Goal: Task Accomplishment & Management: Manage account settings

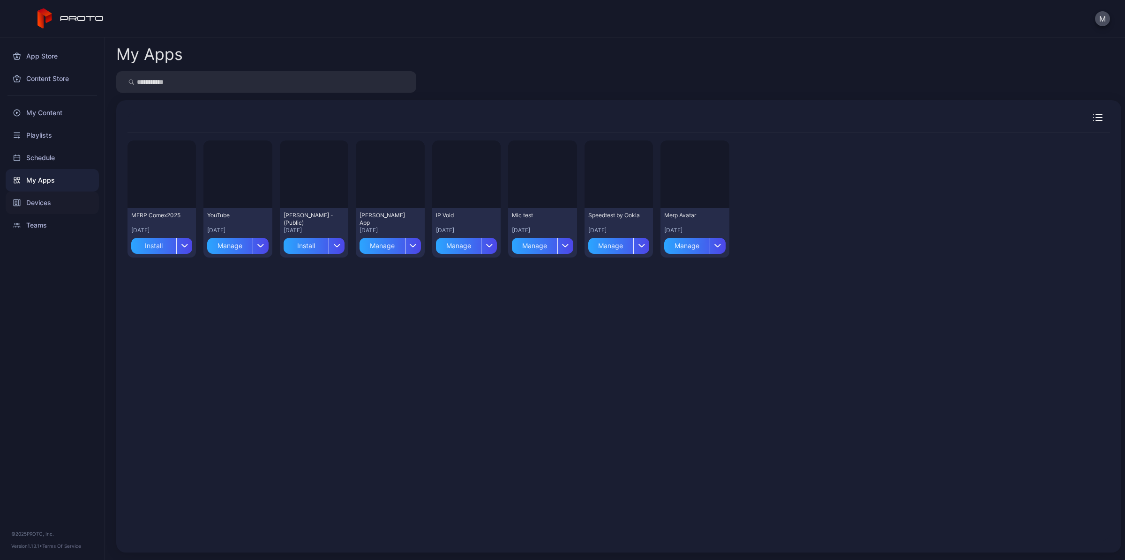
click at [54, 209] on div "Devices" at bounding box center [52, 203] width 93 height 22
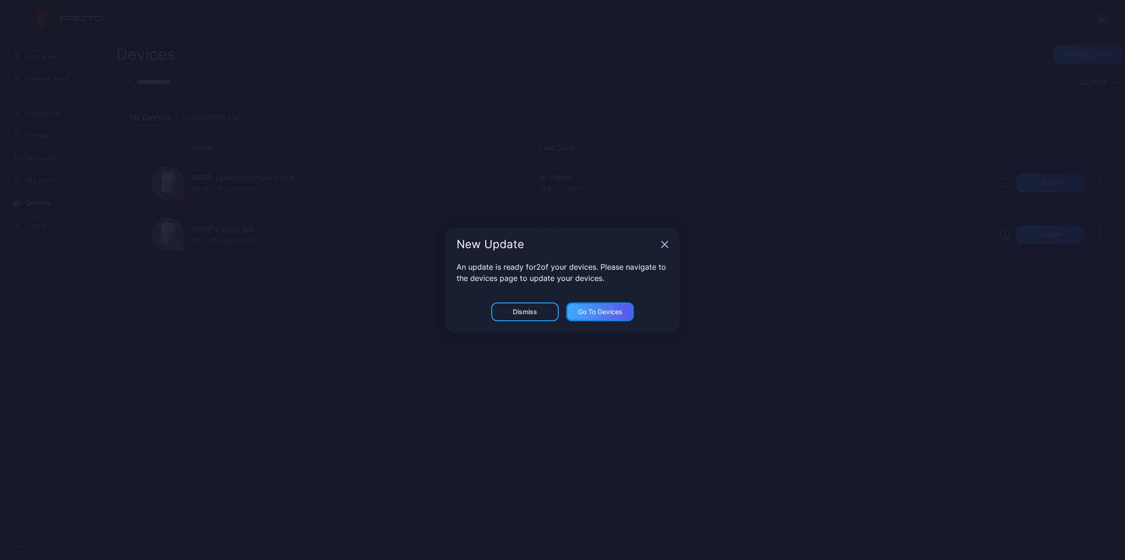
click at [598, 315] on div "Go to devices" at bounding box center [600, 311] width 45 height 7
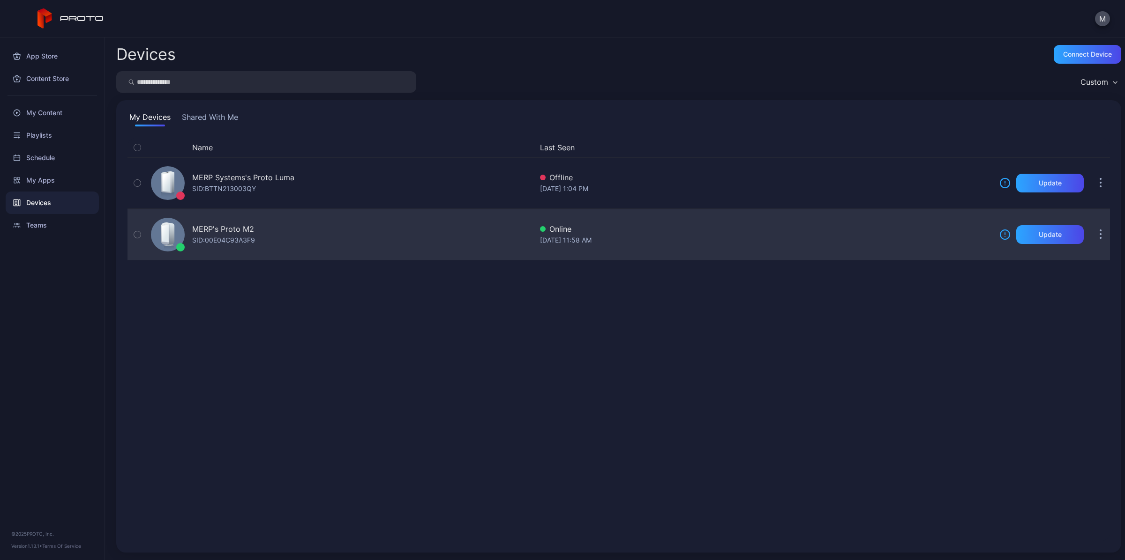
click at [203, 227] on div "MERP's Proto M2" at bounding box center [223, 228] width 62 height 11
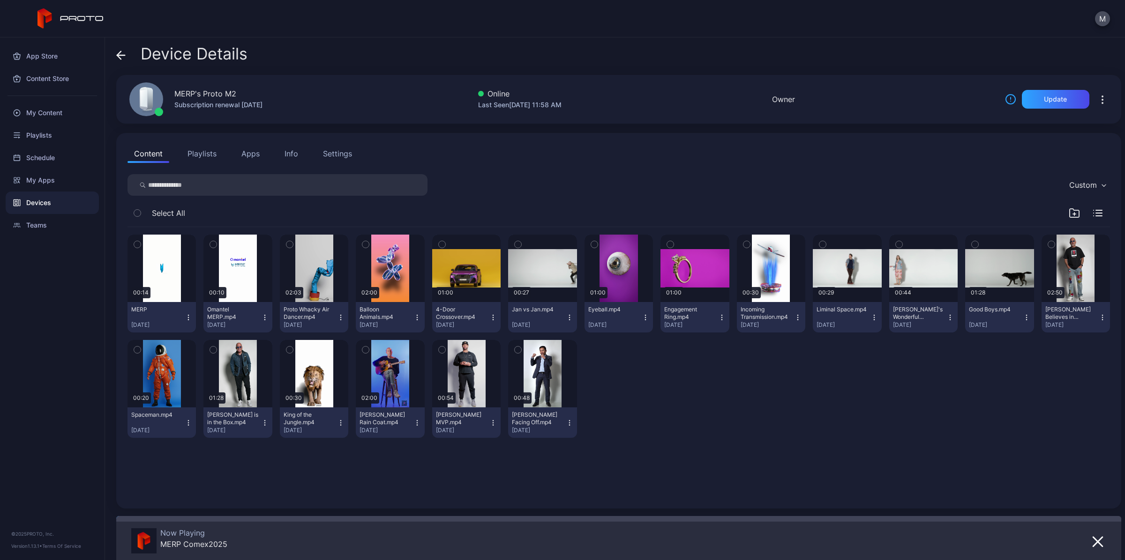
click at [335, 157] on div "Settings" at bounding box center [337, 153] width 29 height 11
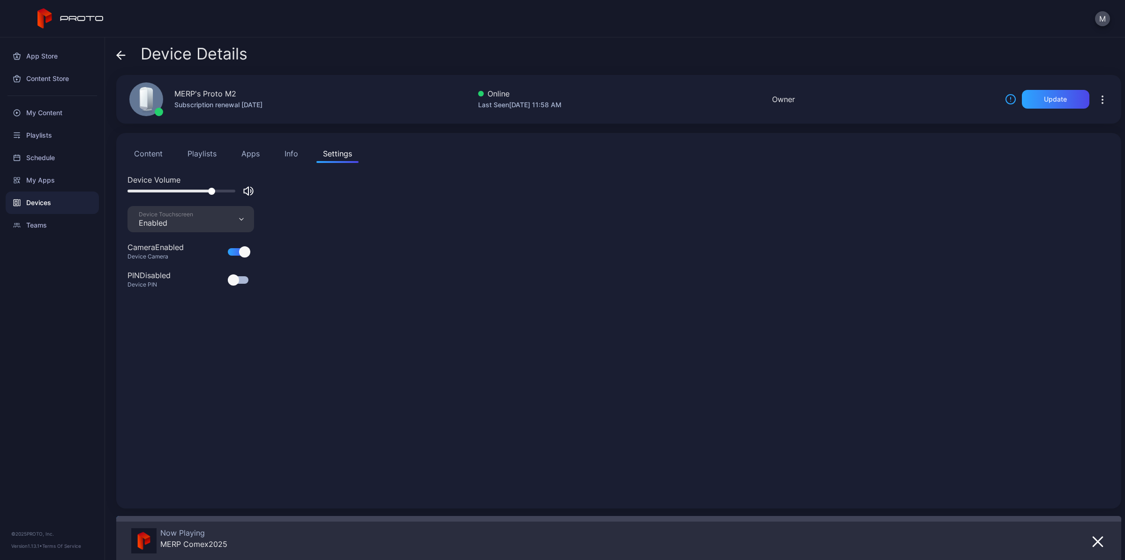
click at [293, 151] on div "Info" at bounding box center [291, 153] width 14 height 11
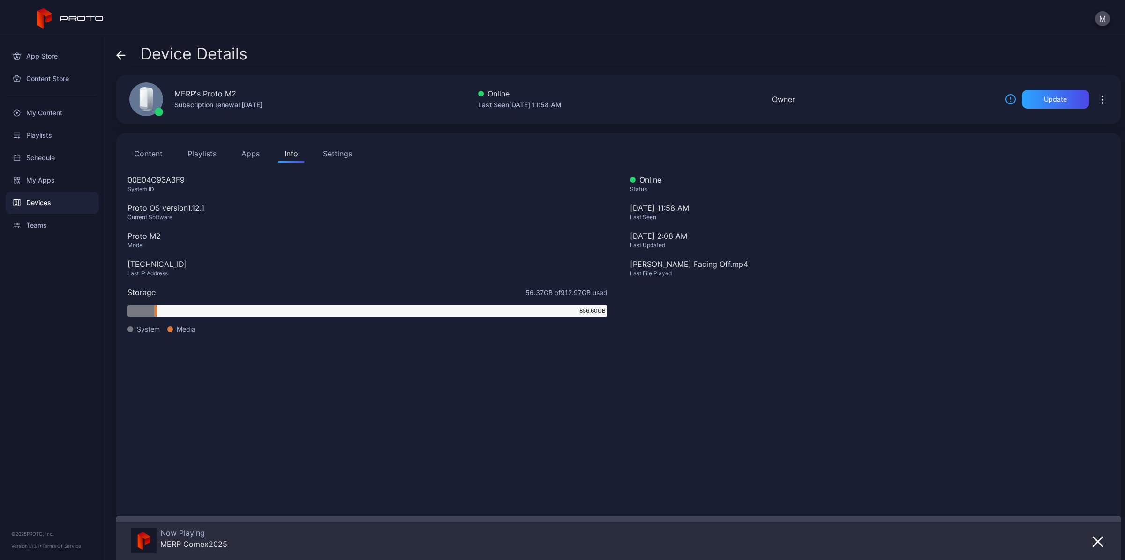
click at [252, 153] on button "Apps" at bounding box center [250, 153] width 31 height 19
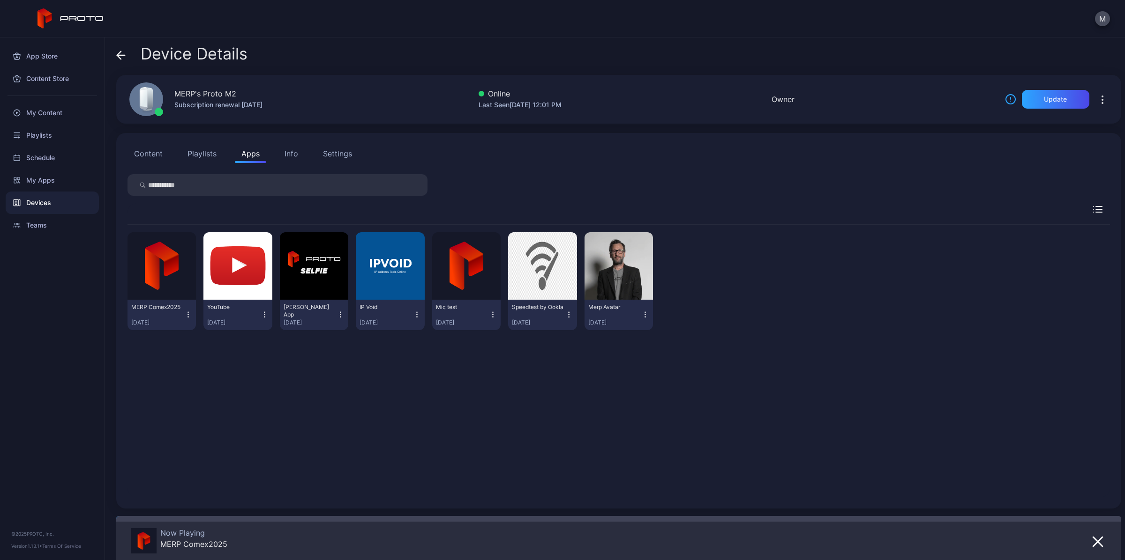
click at [210, 148] on button "Playlists" at bounding box center [202, 153] width 42 height 19
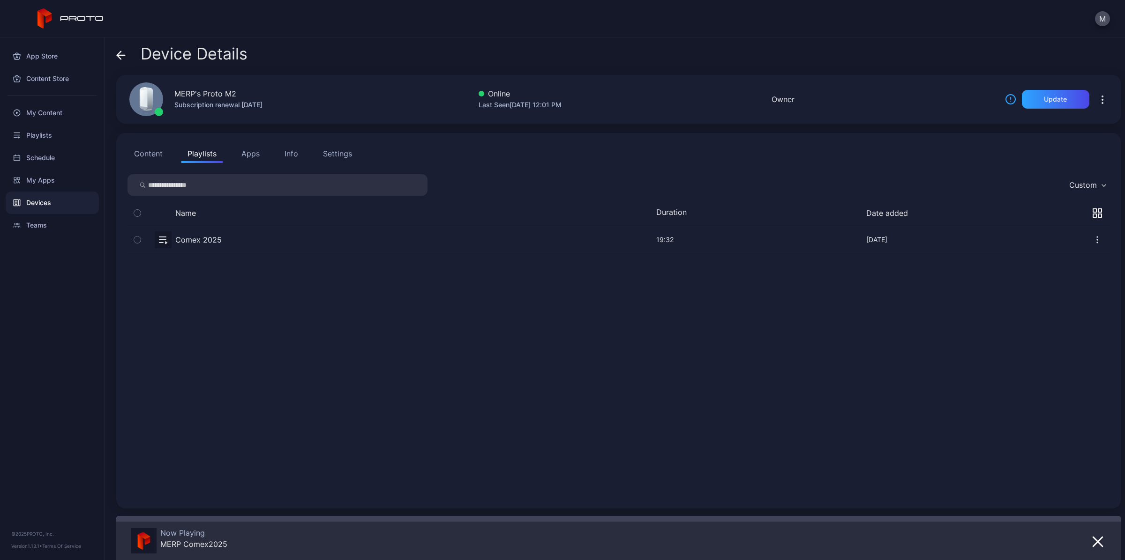
click at [153, 150] on button "Content" at bounding box center [148, 153] width 42 height 19
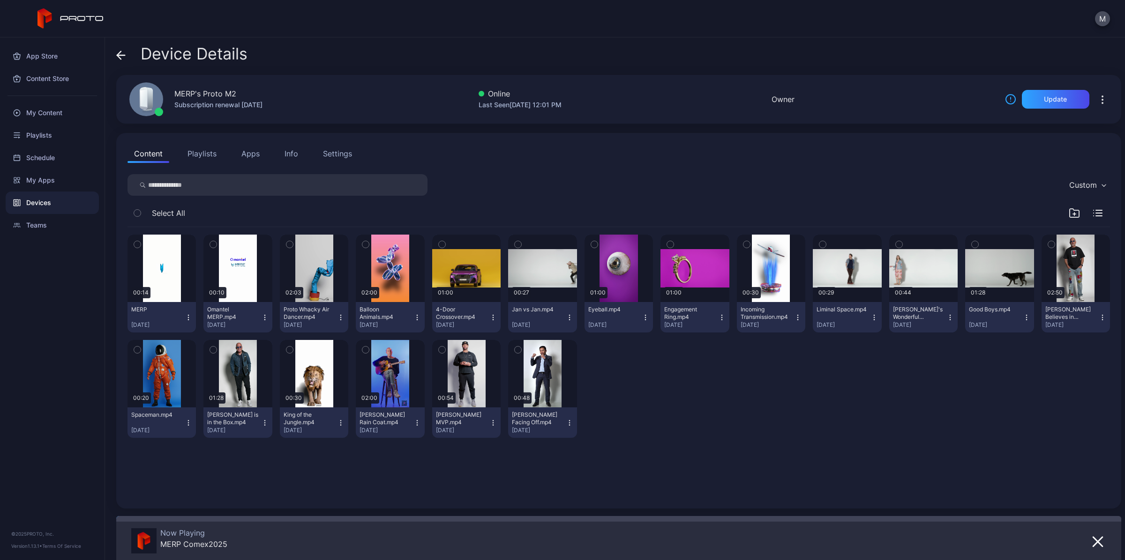
click at [209, 155] on button "Playlists" at bounding box center [202, 153] width 42 height 19
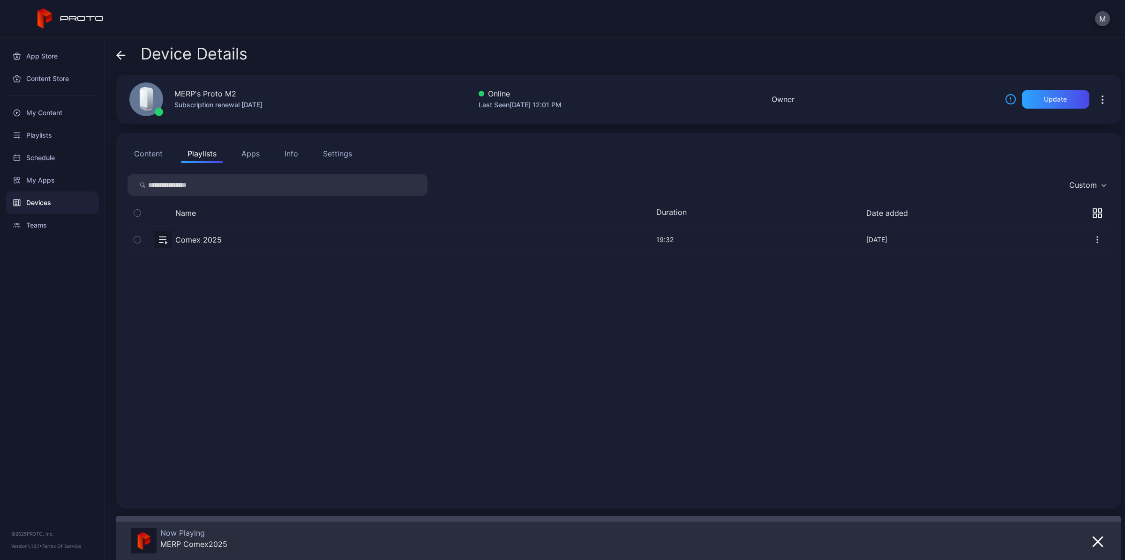
click at [1096, 100] on icon "button" at bounding box center [1101, 99] width 11 height 11
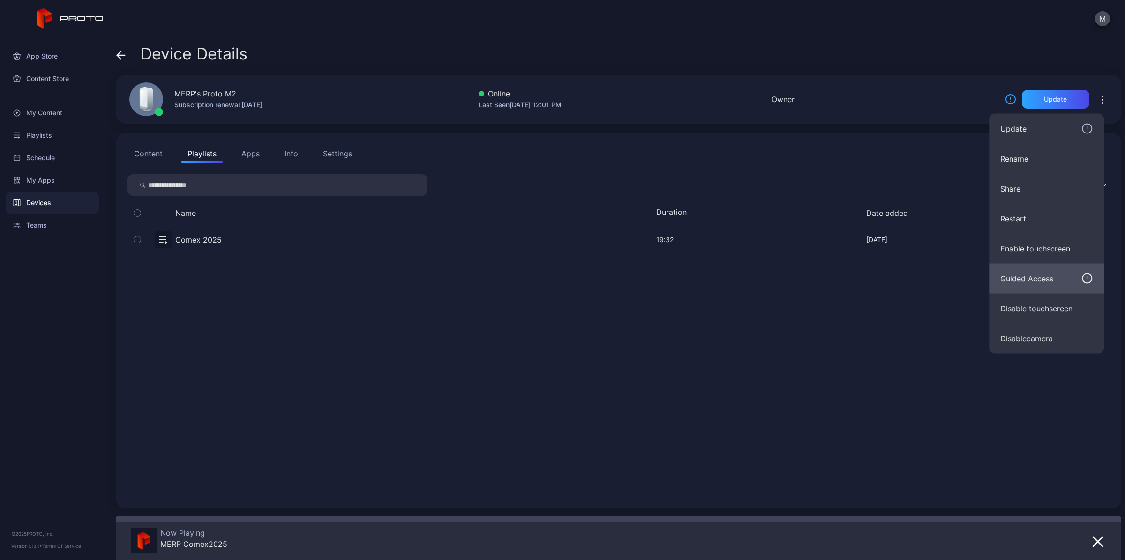
click at [1052, 274] on div "Guided Access" at bounding box center [1026, 278] width 53 height 11
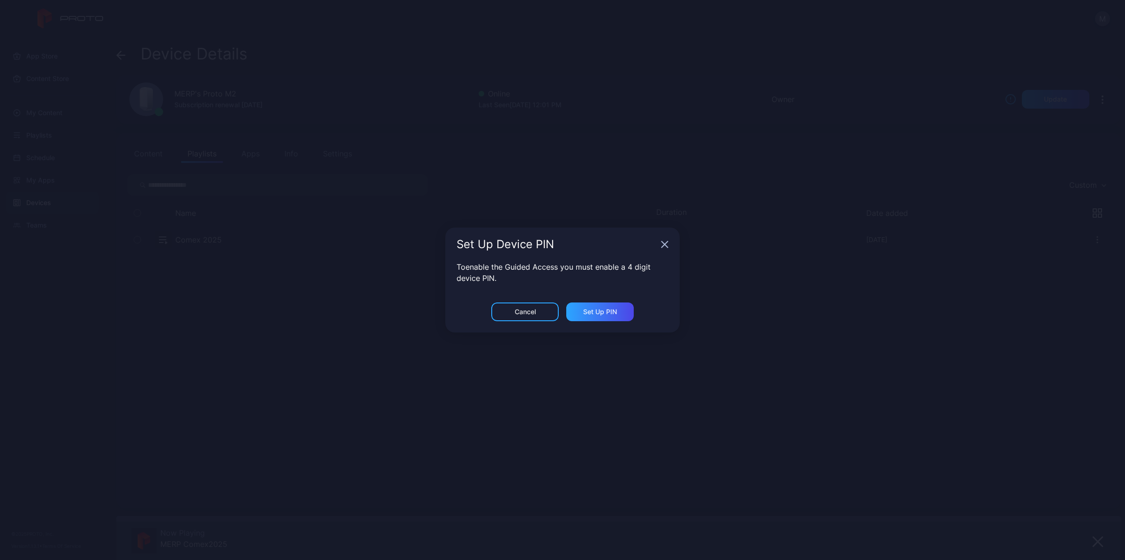
click at [664, 246] on icon "button" at bounding box center [664, 244] width 7 height 7
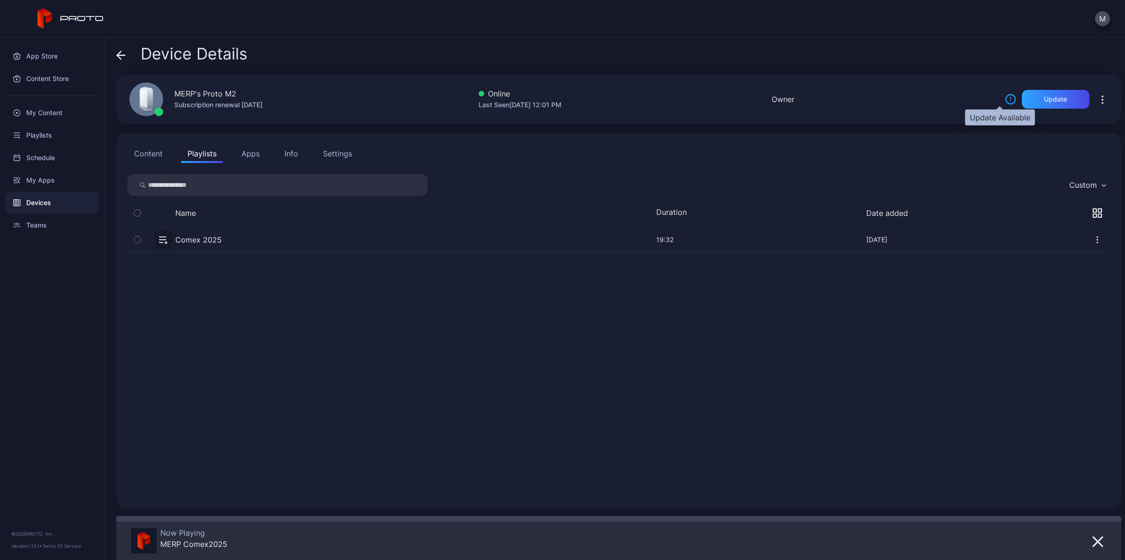
click at [1005, 103] on icon at bounding box center [1010, 99] width 11 height 11
click at [1096, 101] on icon "button" at bounding box center [1101, 99] width 11 height 11
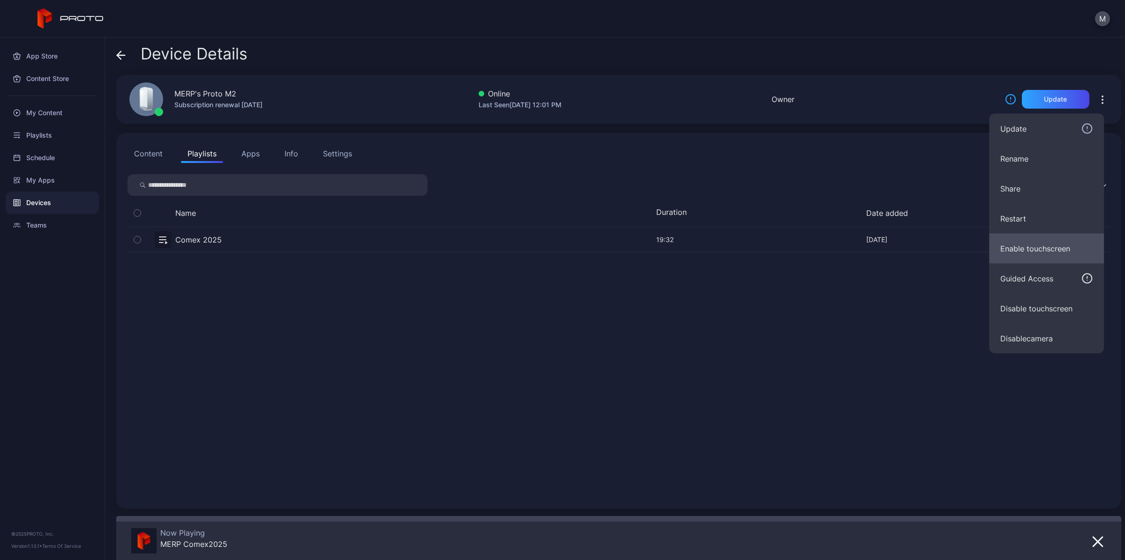
click at [1066, 242] on button "Enable touchscreen" at bounding box center [1046, 249] width 115 height 30
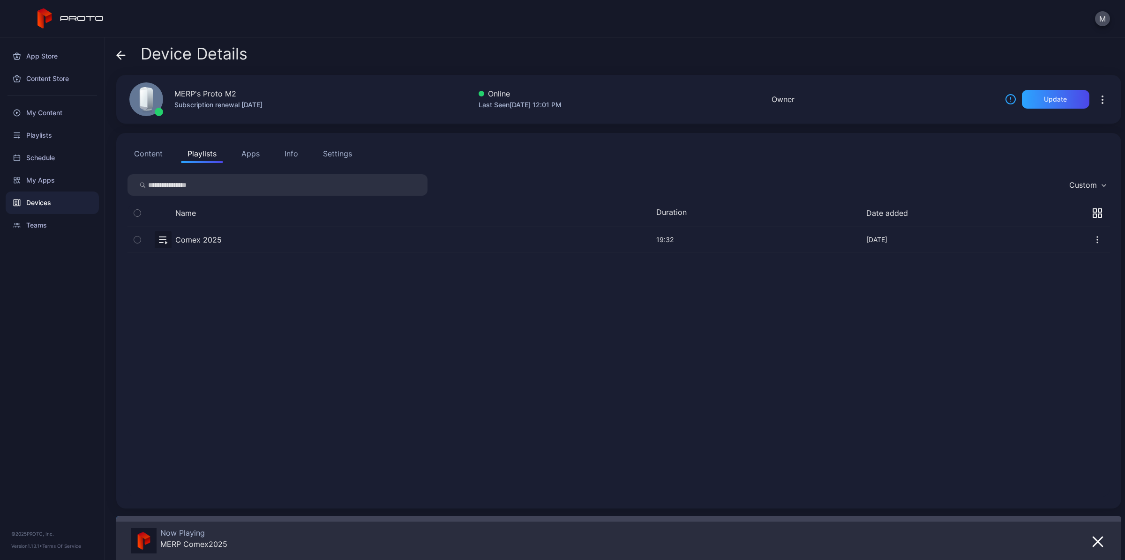
click at [1095, 105] on button "button" at bounding box center [1102, 99] width 15 height 19
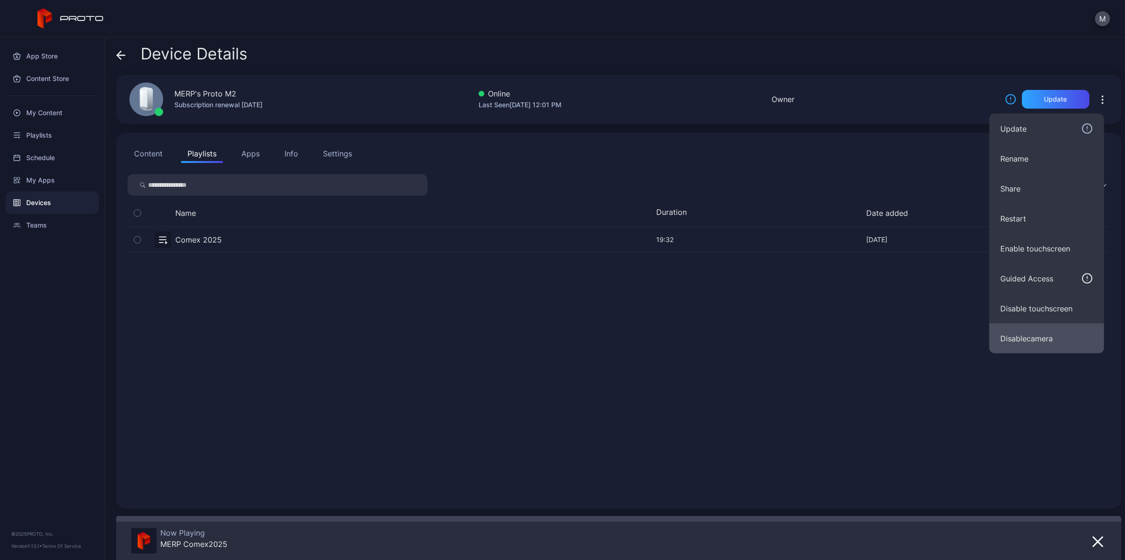
click at [1032, 334] on button "Disable camera" at bounding box center [1046, 339] width 115 height 30
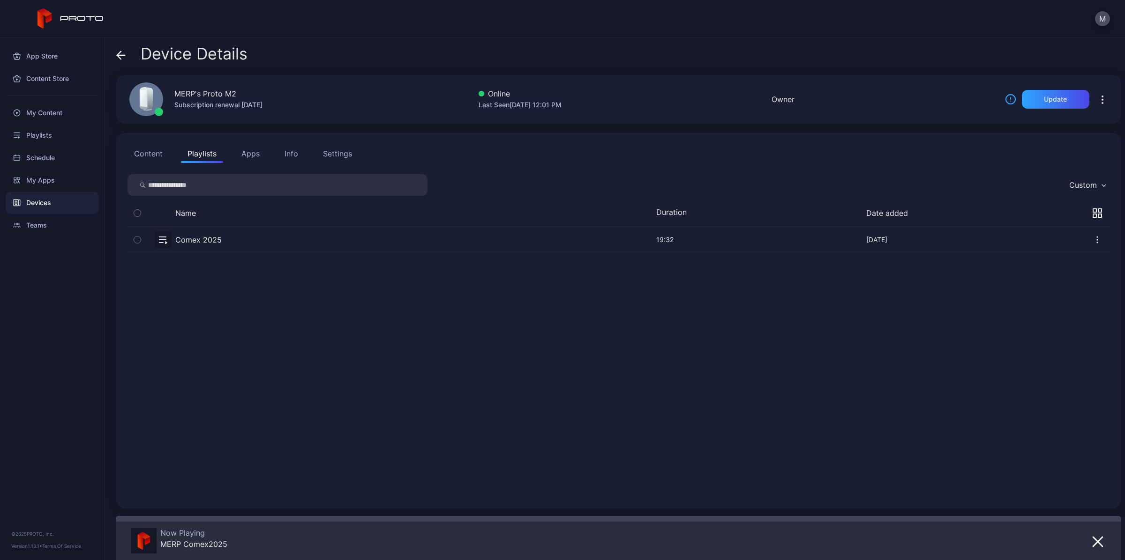
click at [1096, 98] on icon "button" at bounding box center [1101, 99] width 11 height 11
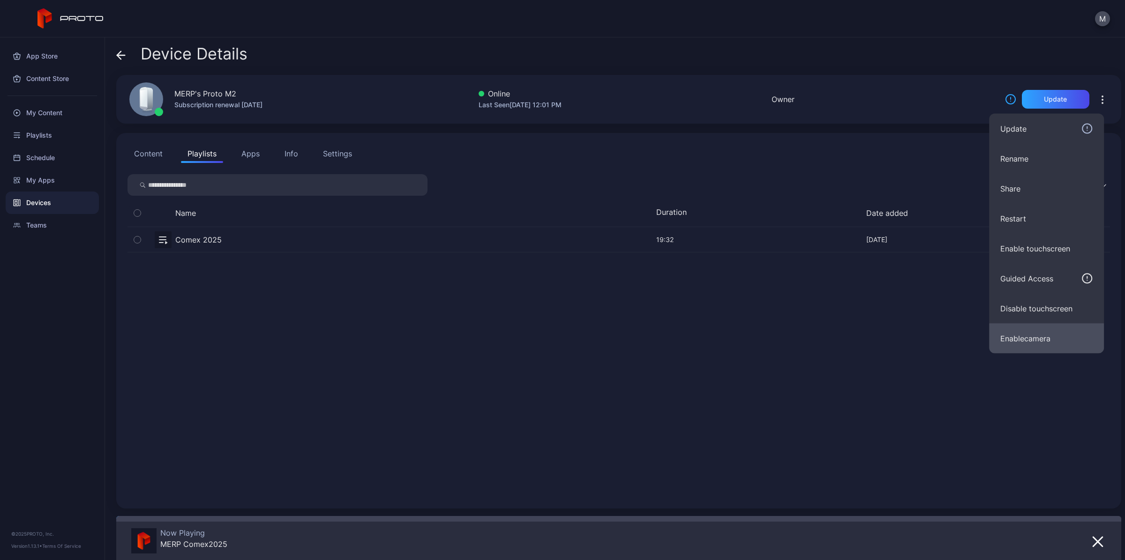
click at [1030, 329] on button "Enable camera" at bounding box center [1046, 339] width 115 height 30
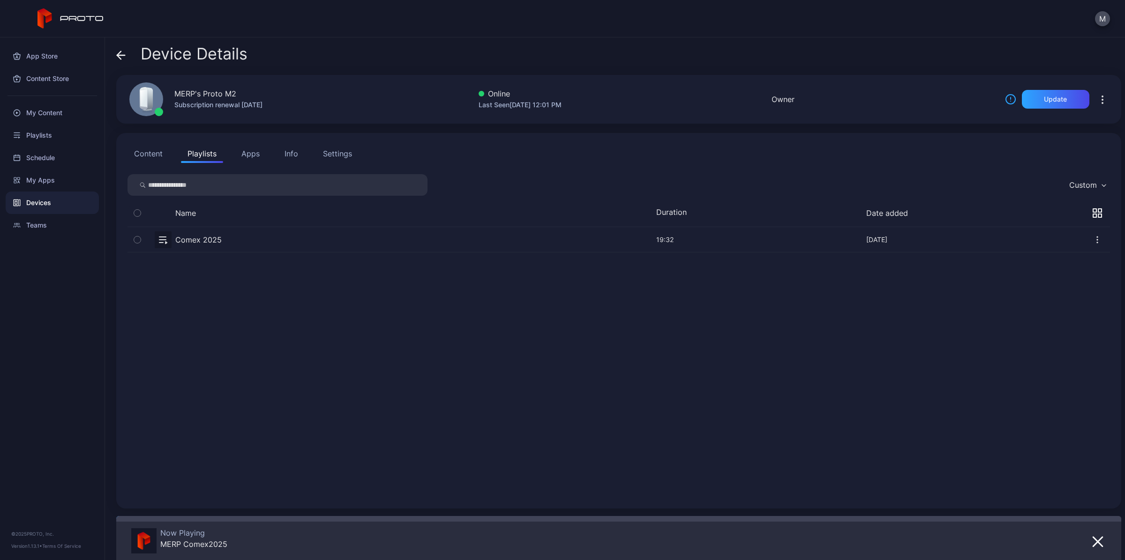
click at [155, 156] on button "Content" at bounding box center [148, 153] width 42 height 19
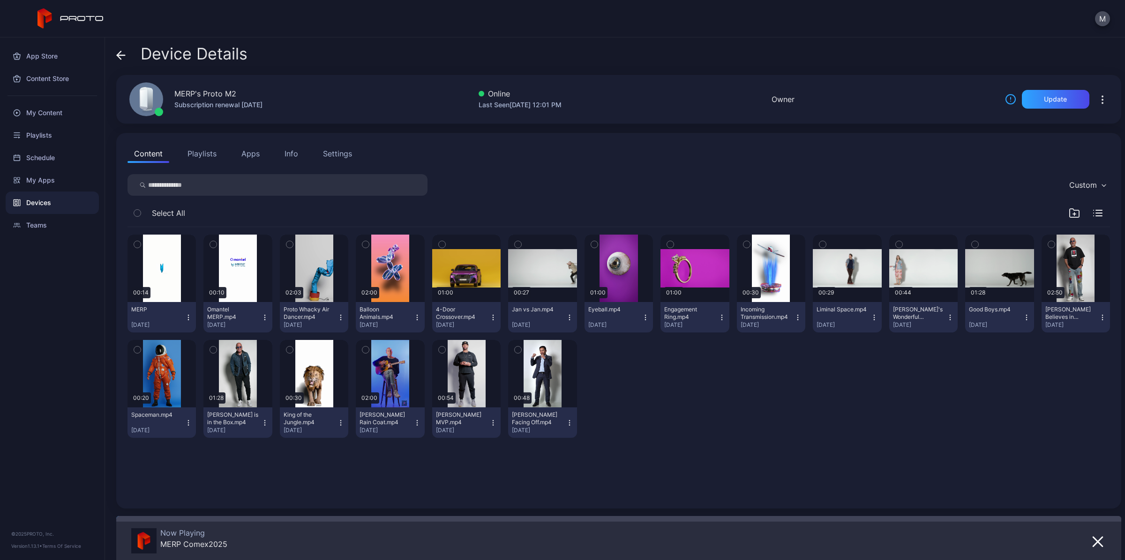
click at [249, 155] on button "Apps" at bounding box center [250, 153] width 31 height 19
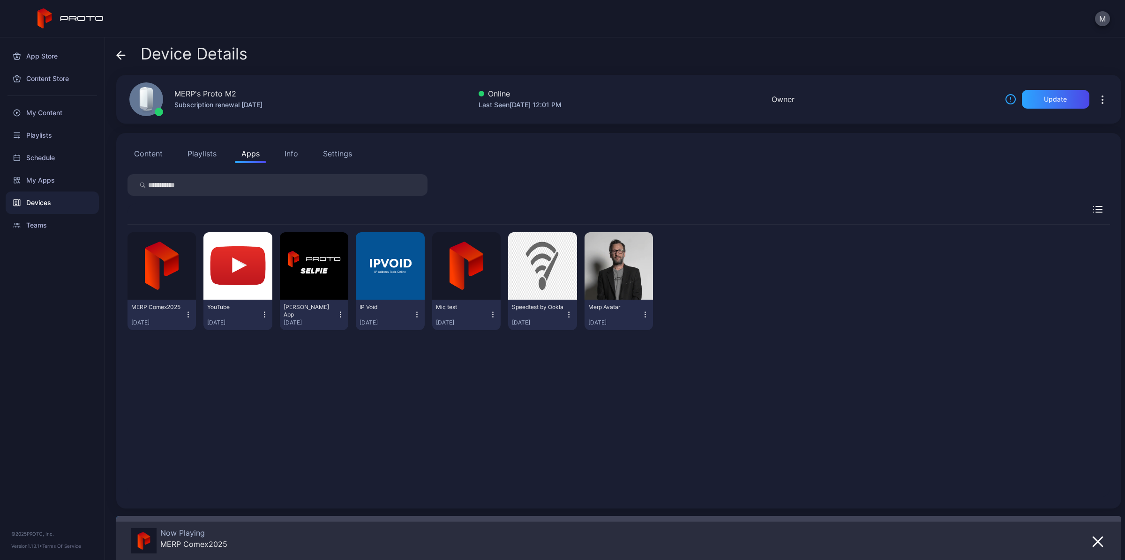
click at [291, 160] on button "Info" at bounding box center [291, 153] width 27 height 19
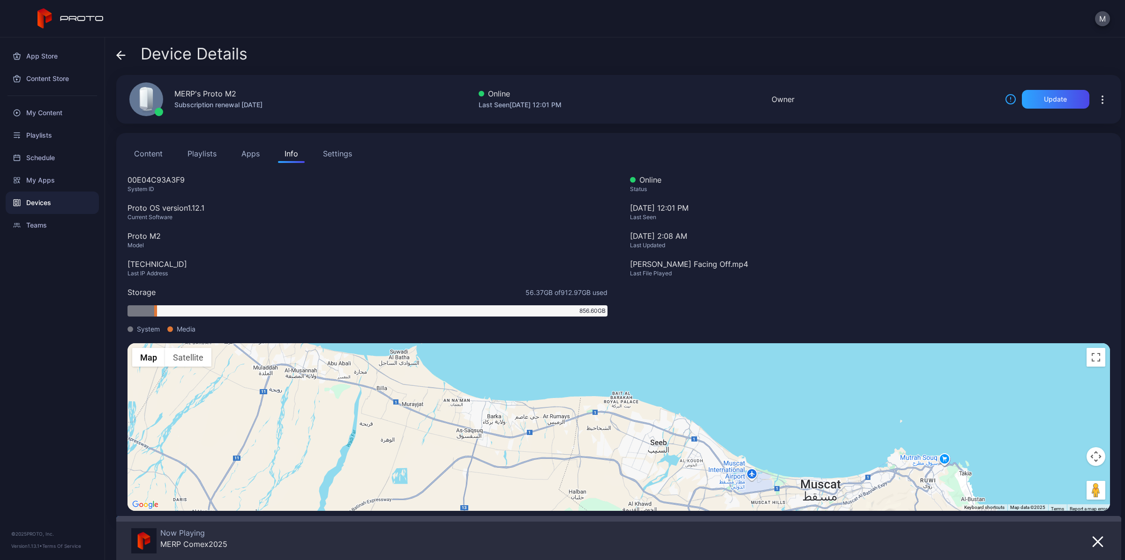
click at [348, 155] on div "Settings" at bounding box center [337, 153] width 29 height 11
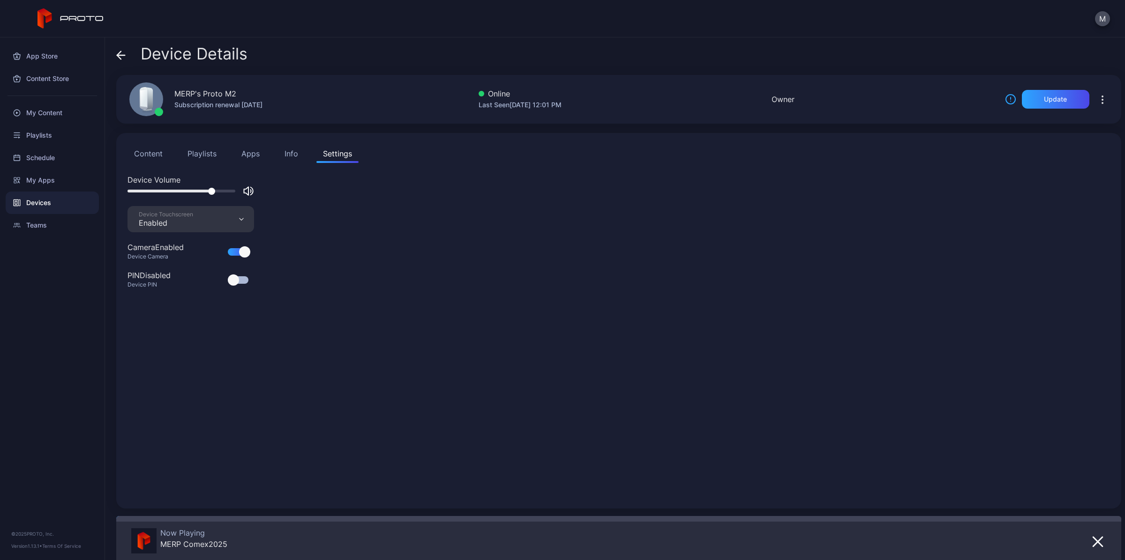
click at [234, 216] on div "Device Touchscreen Enabled" at bounding box center [190, 219] width 127 height 26
click at [334, 317] on div "Device Volume Device Touchscreen Enabled Camera Enabled Device Camera PIN Disab…" at bounding box center [618, 335] width 982 height 323
click at [126, 52] on div "Device Details" at bounding box center [181, 56] width 131 height 22
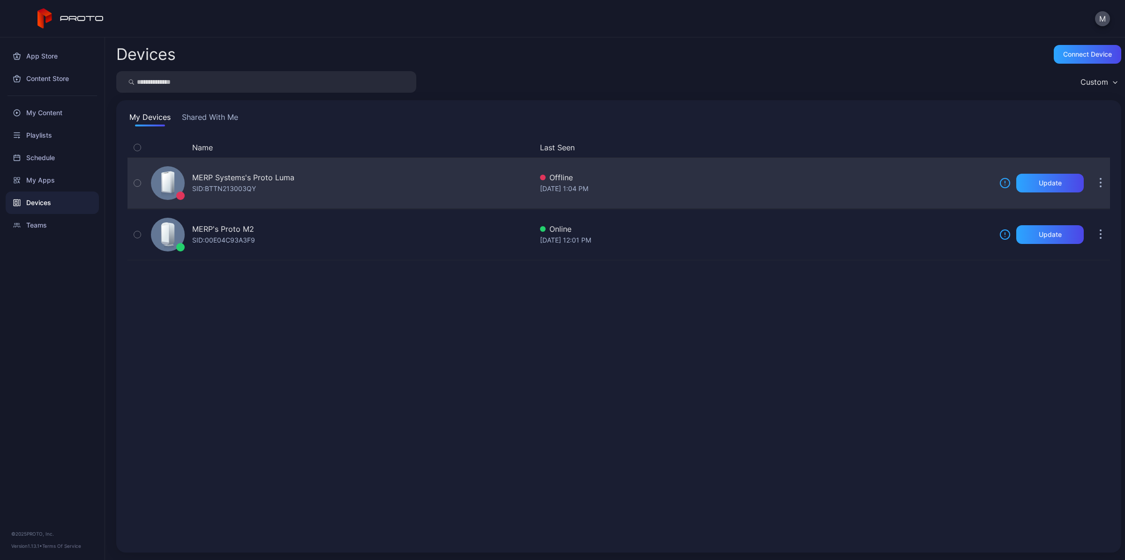
click at [1099, 186] on icon "button" at bounding box center [1100, 183] width 2 height 11
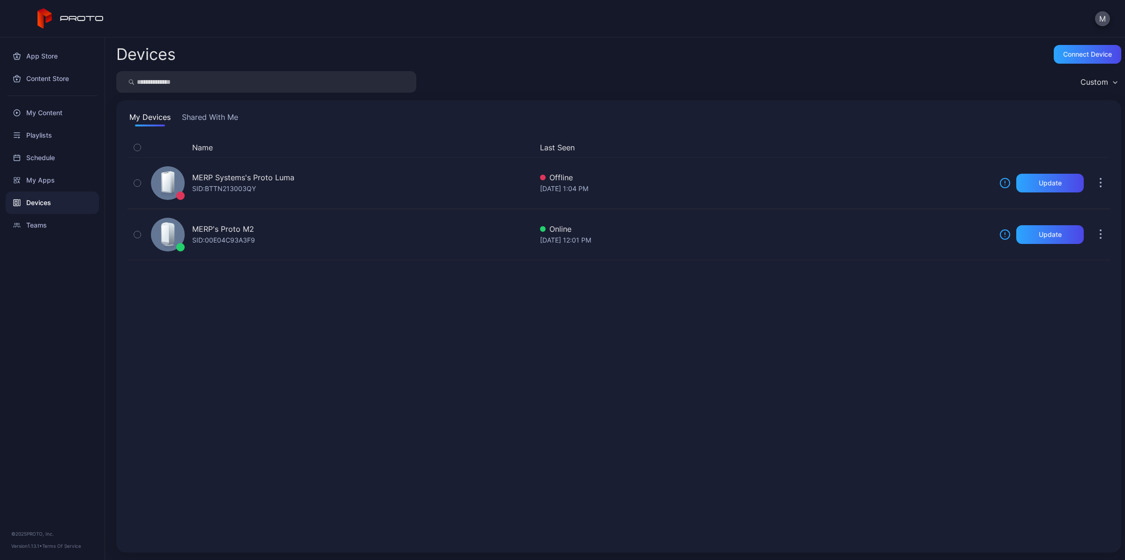
click at [926, 350] on div "Name Last Seen MERP Systems's Proto [PERSON_NAME]: BTTN213003QY Offline [DATE] …" at bounding box center [618, 340] width 982 height 404
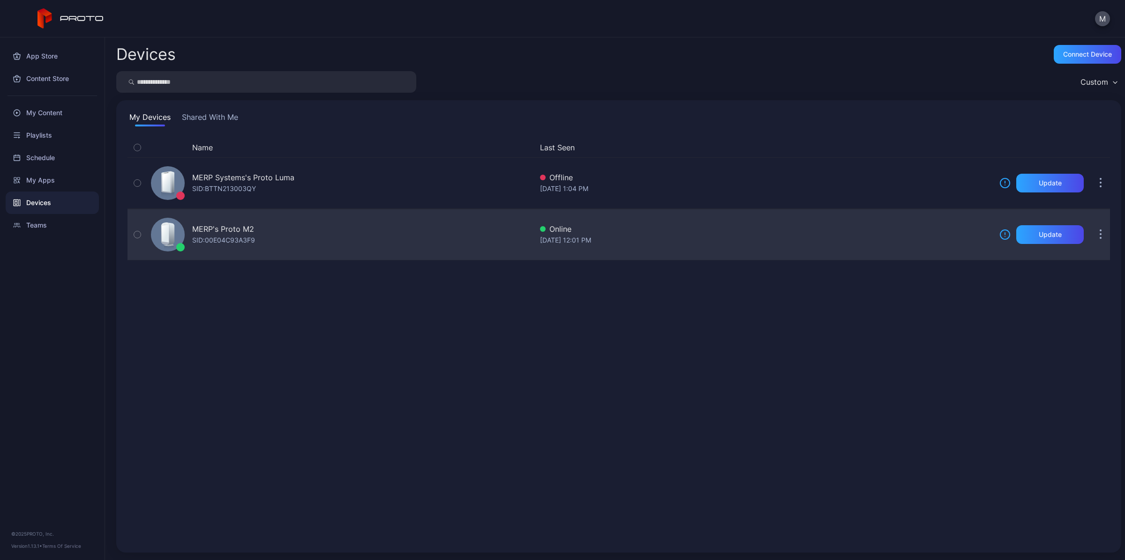
click at [1091, 237] on button "button" at bounding box center [1100, 234] width 19 height 19
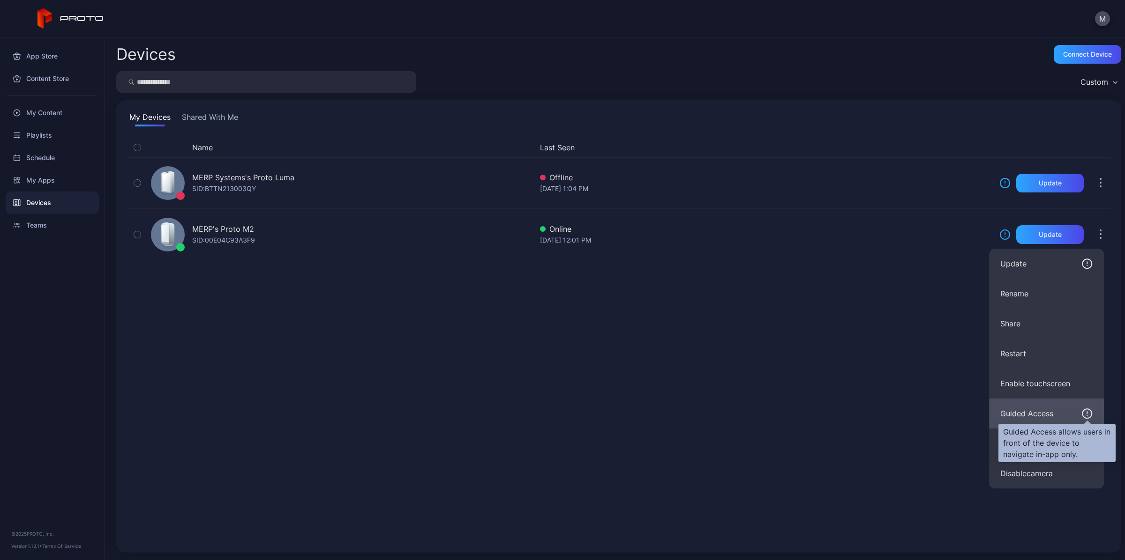
click at [1087, 411] on icon "button" at bounding box center [1086, 413] width 11 height 11
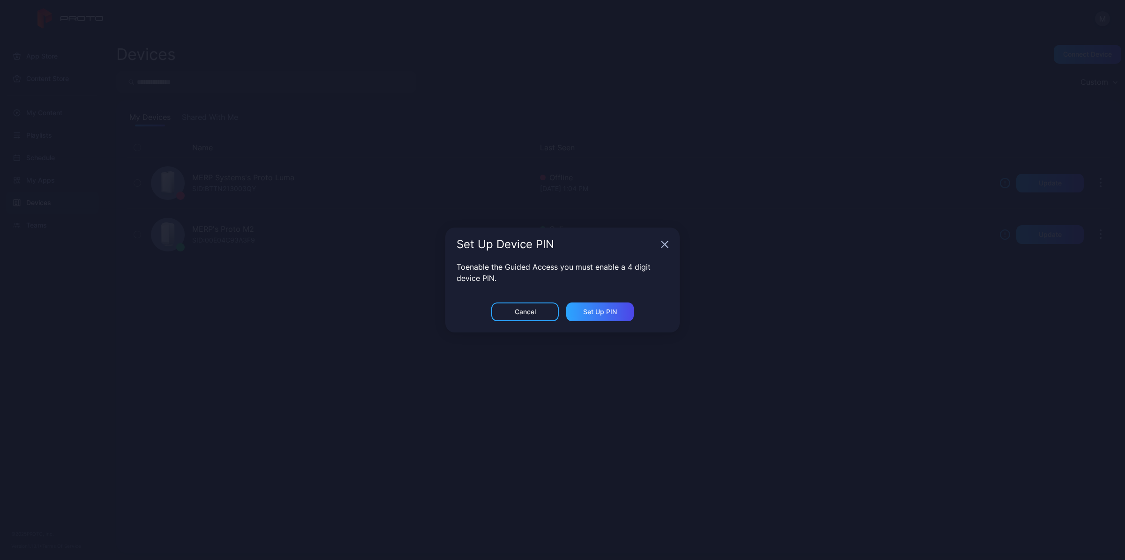
click at [662, 244] on icon "button" at bounding box center [664, 244] width 7 height 7
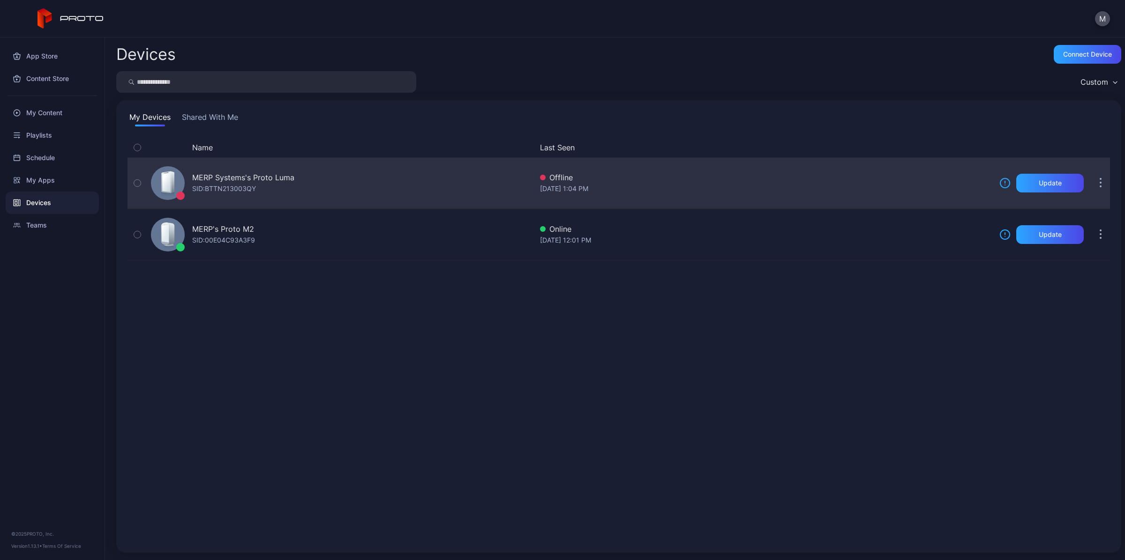
click at [1099, 181] on icon "button" at bounding box center [1100, 183] width 2 height 11
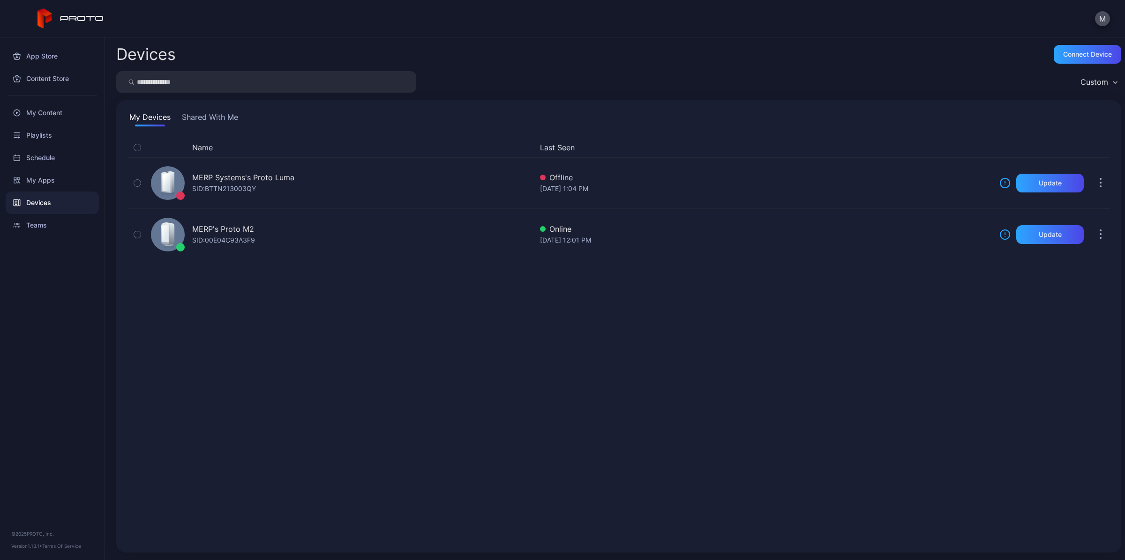
click at [921, 382] on div "Name Last Seen MERP Systems's Proto [PERSON_NAME]: BTTN213003QY Offline [DATE] …" at bounding box center [618, 340] width 982 height 404
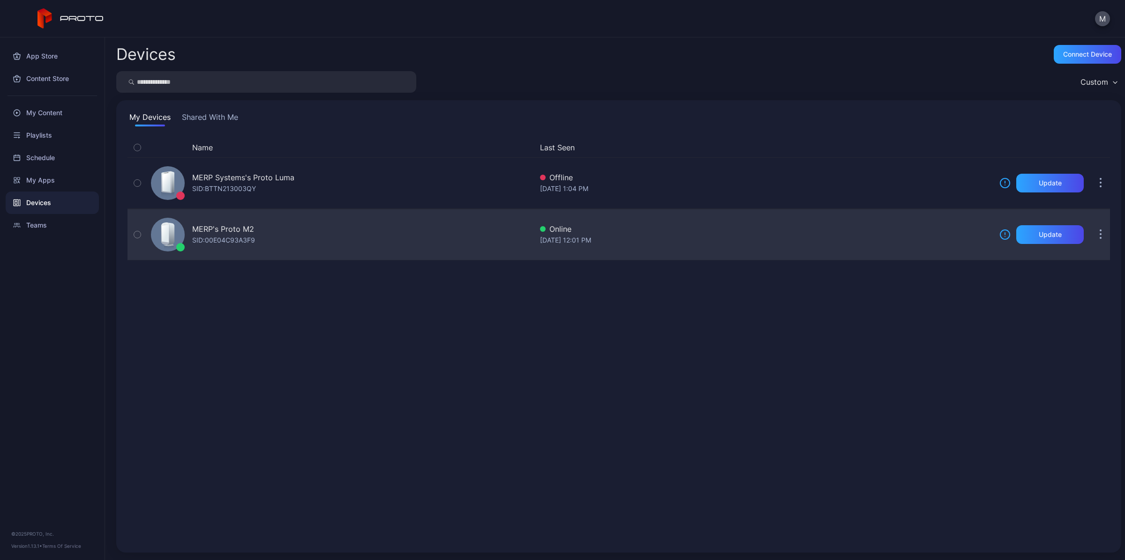
click at [1092, 238] on button "button" at bounding box center [1100, 234] width 19 height 19
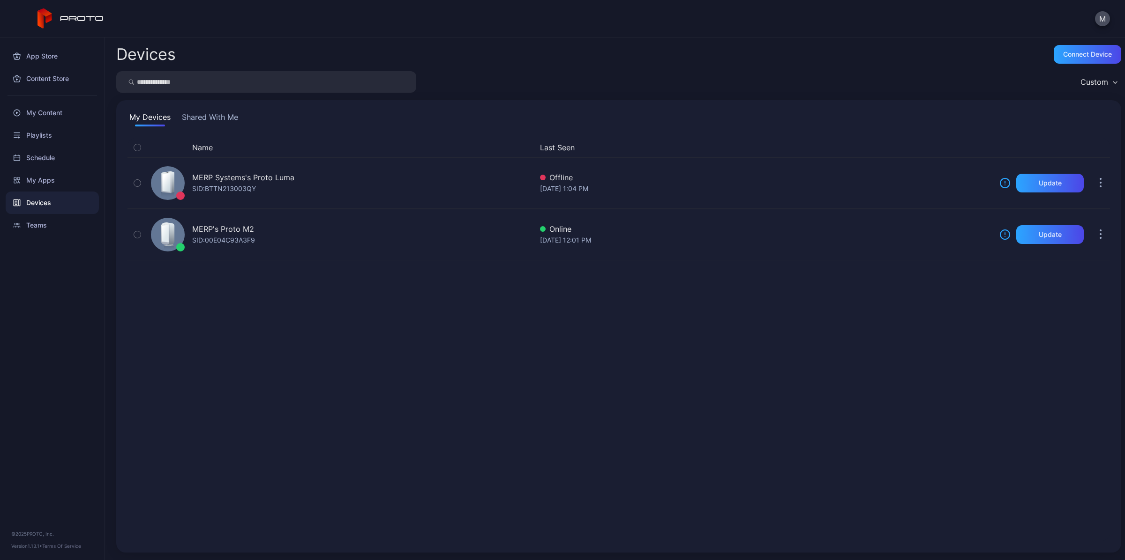
click at [918, 411] on div "Name Last Seen MERP Systems's Proto [PERSON_NAME]: BTTN213003QY Offline [DATE] …" at bounding box center [618, 340] width 982 height 404
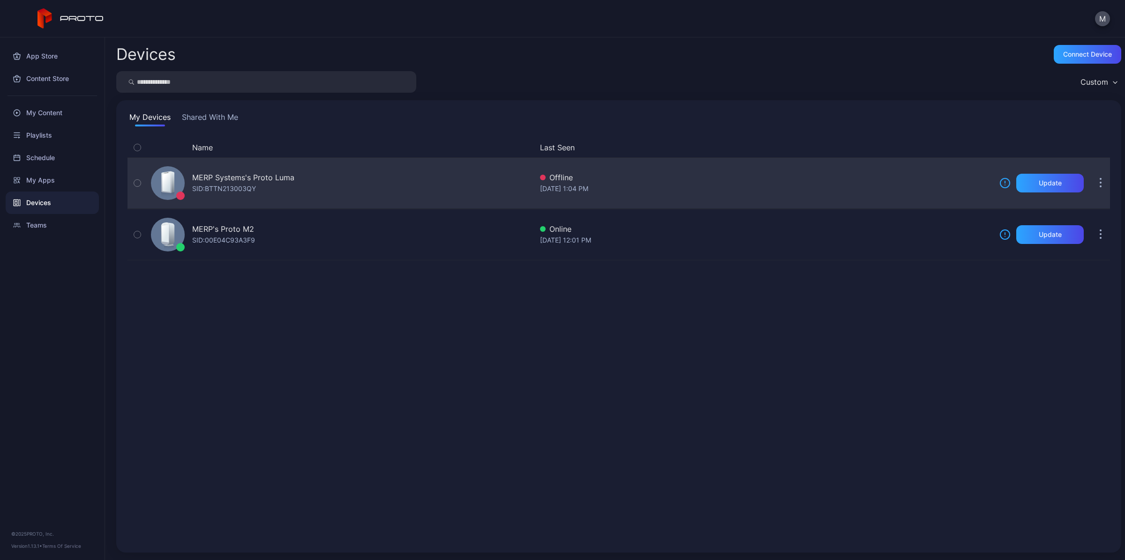
click at [1099, 184] on icon "button" at bounding box center [1100, 183] width 2 height 11
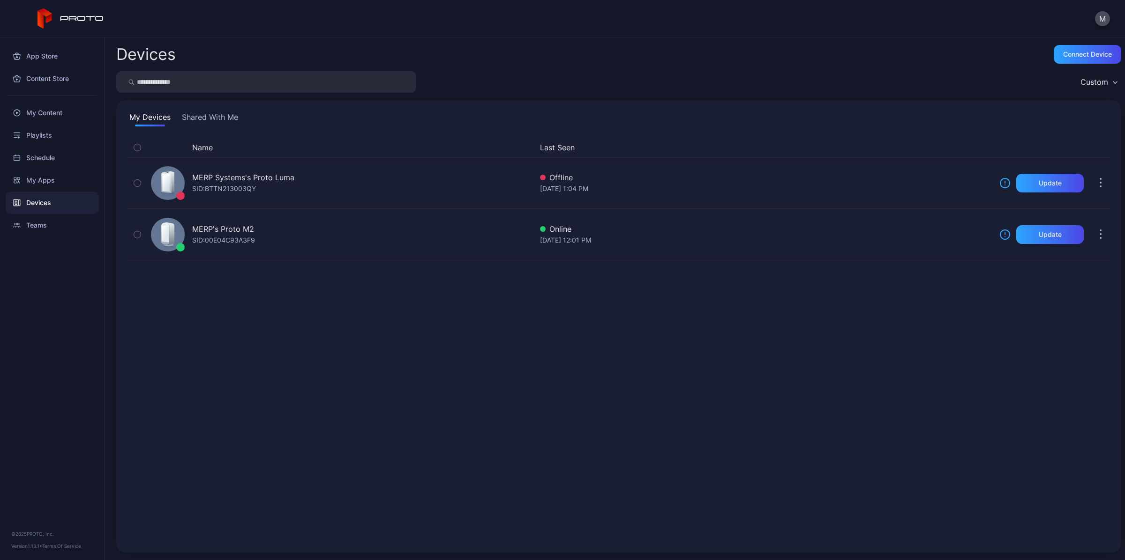
click at [924, 303] on div "Name Last Seen MERP Systems's Proto [PERSON_NAME]: BTTN213003QY Offline [DATE] …" at bounding box center [618, 340] width 982 height 404
click at [697, 358] on div "Name Last Seen MERP Systems's Proto [PERSON_NAME]: BTTN213003QY Offline [DATE] …" at bounding box center [618, 340] width 982 height 404
click at [221, 118] on button "Shared With Me" at bounding box center [210, 119] width 60 height 15
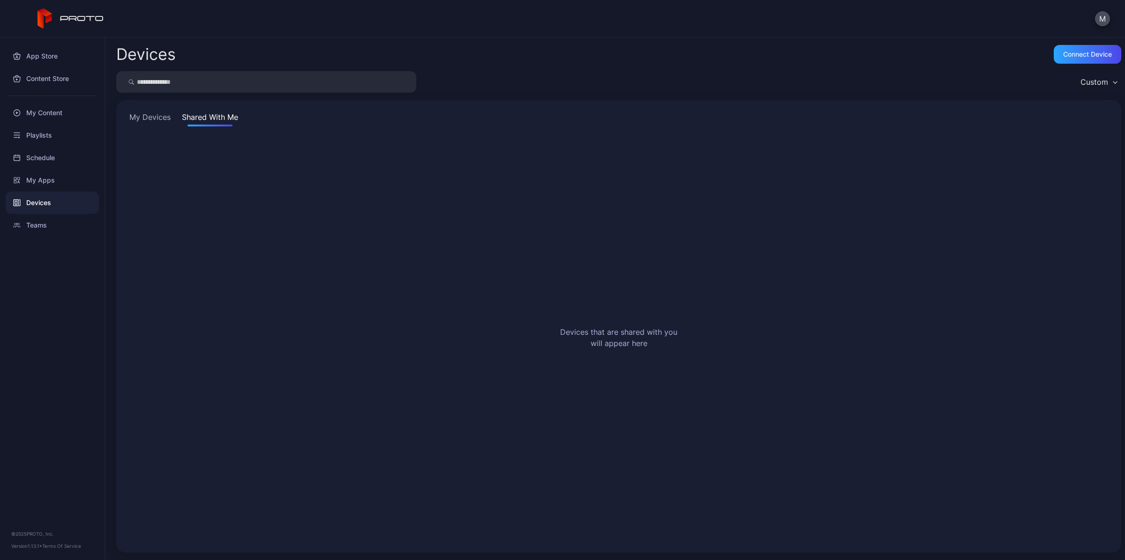
click at [153, 116] on button "My Devices" at bounding box center [149, 119] width 45 height 15
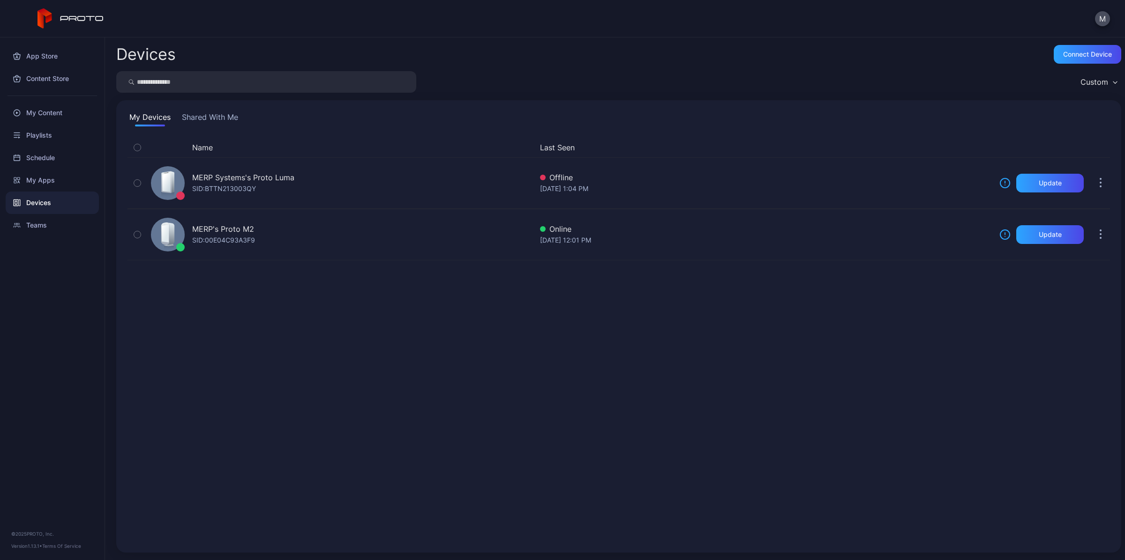
click at [1092, 80] on div "Custom" at bounding box center [1094, 81] width 28 height 9
click at [847, 109] on div "My Devices Shared With Me Name Last Seen MERP Systems's Proto [PERSON_NAME]: BT…" at bounding box center [618, 326] width 1005 height 453
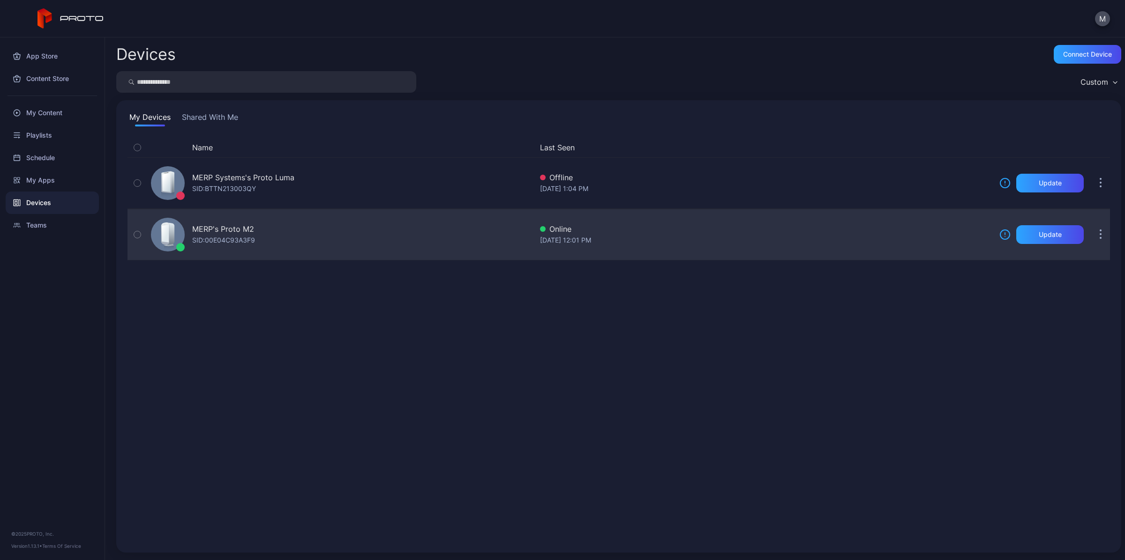
click at [207, 236] on div "SID: 00E04C93A3F9" at bounding box center [223, 240] width 63 height 11
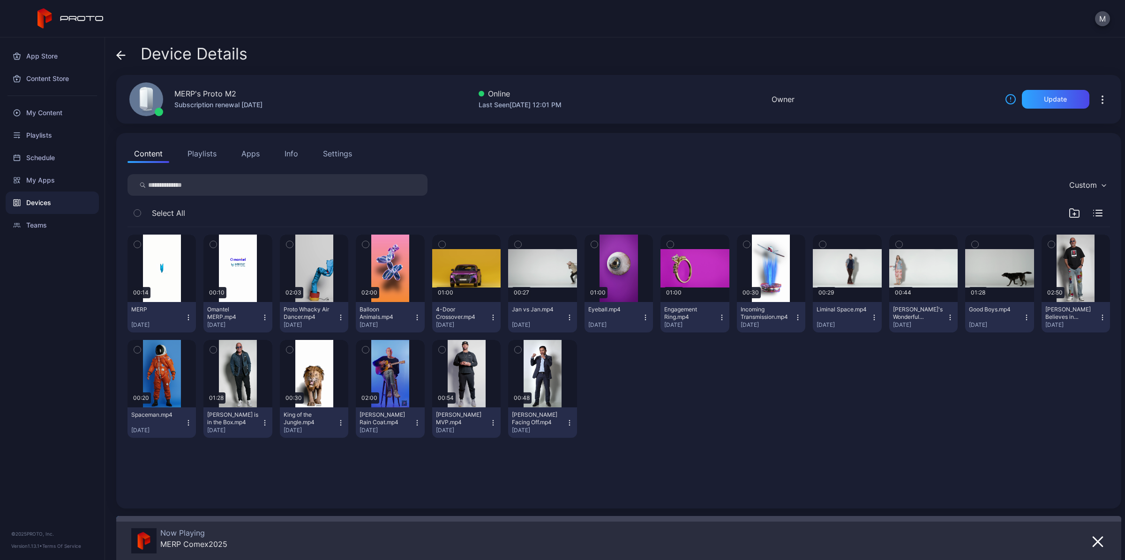
click at [204, 149] on button "Playlists" at bounding box center [202, 153] width 42 height 19
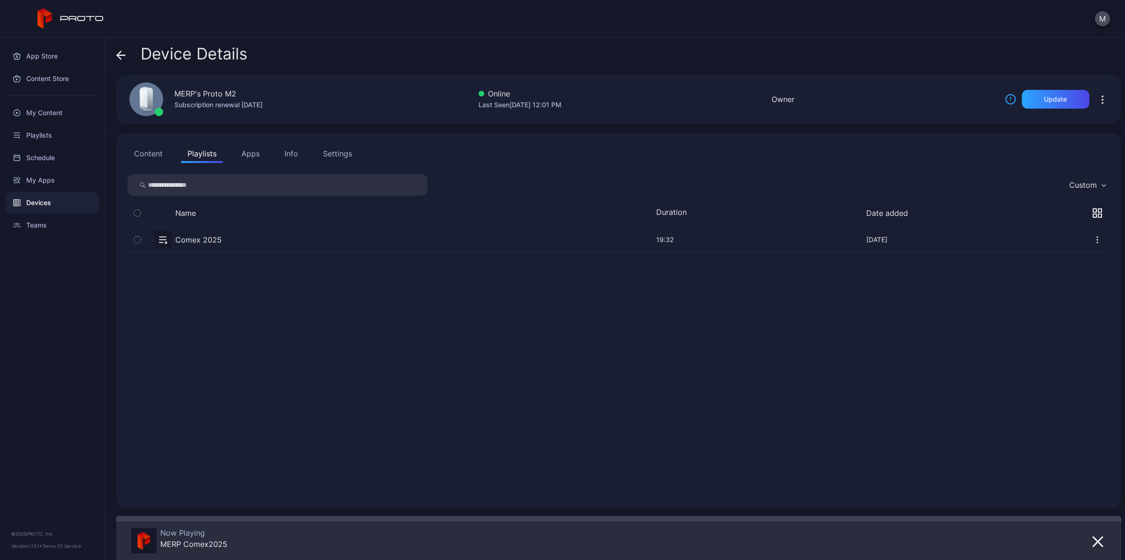
click at [252, 159] on button "Apps" at bounding box center [250, 153] width 31 height 19
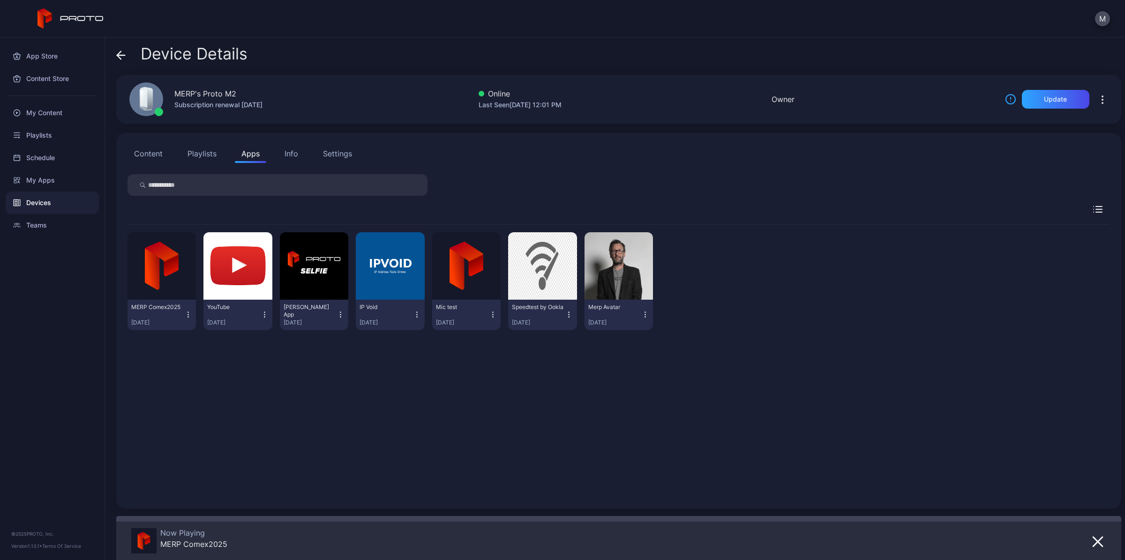
click at [298, 157] on button "Info" at bounding box center [291, 153] width 27 height 19
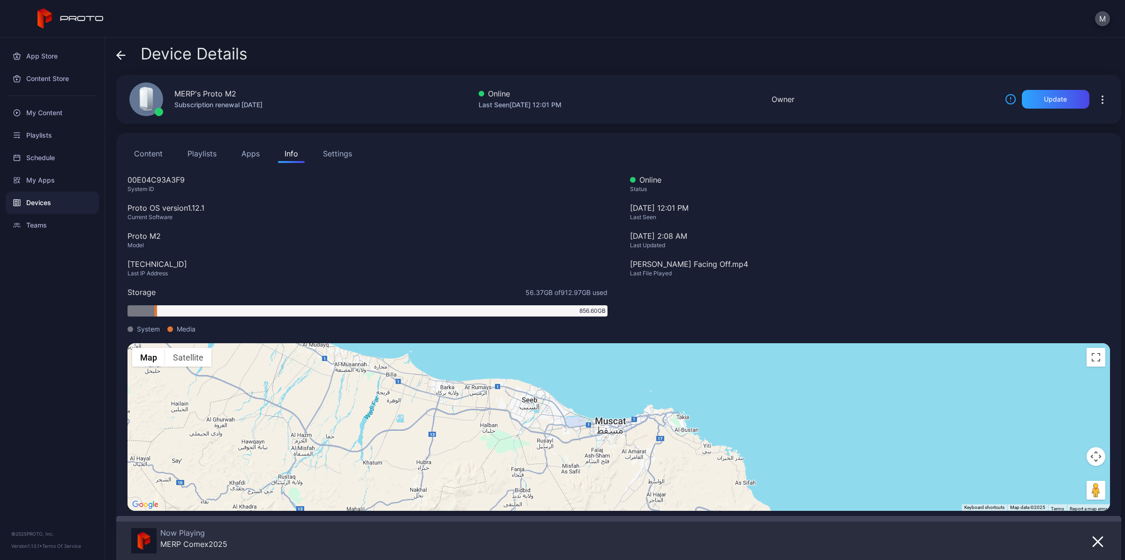
click at [343, 153] on div "Settings" at bounding box center [337, 153] width 29 height 11
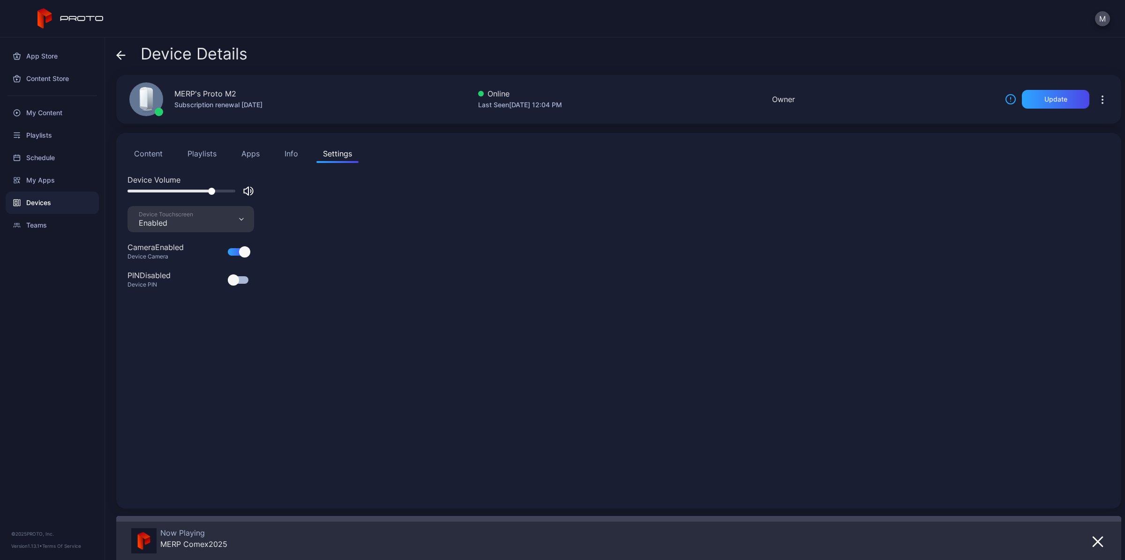
click at [238, 219] on div "Device Touchscreen Enabled" at bounding box center [190, 219] width 127 height 26
click at [492, 322] on div "Device Volume Device Touchscreen Enabled Camera Enabled Device Camera PIN Disab…" at bounding box center [618, 335] width 982 height 323
click at [795, 98] on div "Owner" at bounding box center [783, 99] width 23 height 11
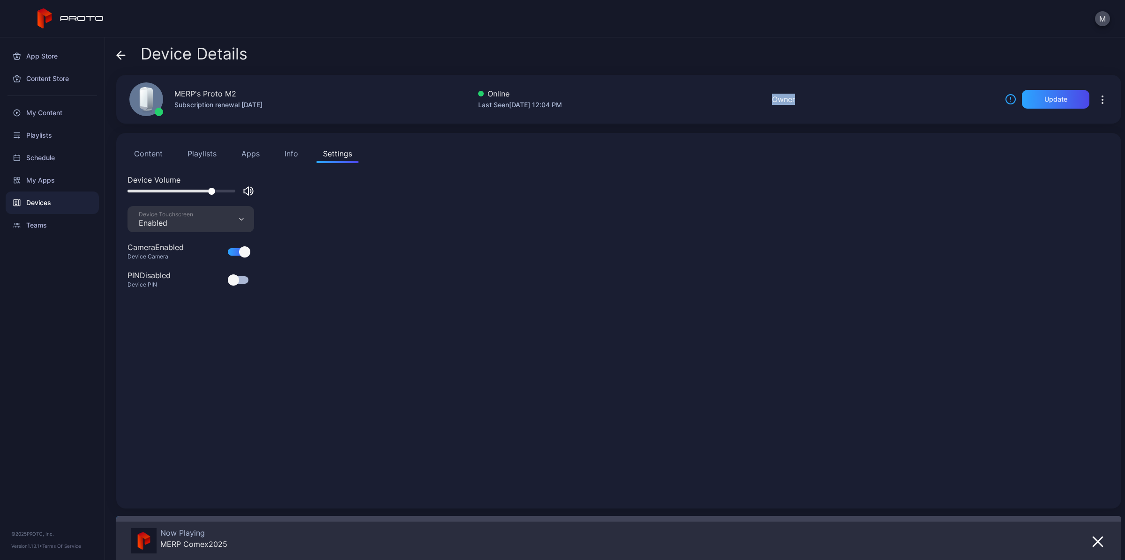
click at [795, 98] on div "Owner" at bounding box center [783, 99] width 23 height 11
click at [566, 228] on div "Device Volume Device Touchscreen Enabled Camera Enabled Device Camera PIN Disab…" at bounding box center [618, 335] width 982 height 323
click at [1102, 18] on button "M" at bounding box center [1102, 18] width 15 height 15
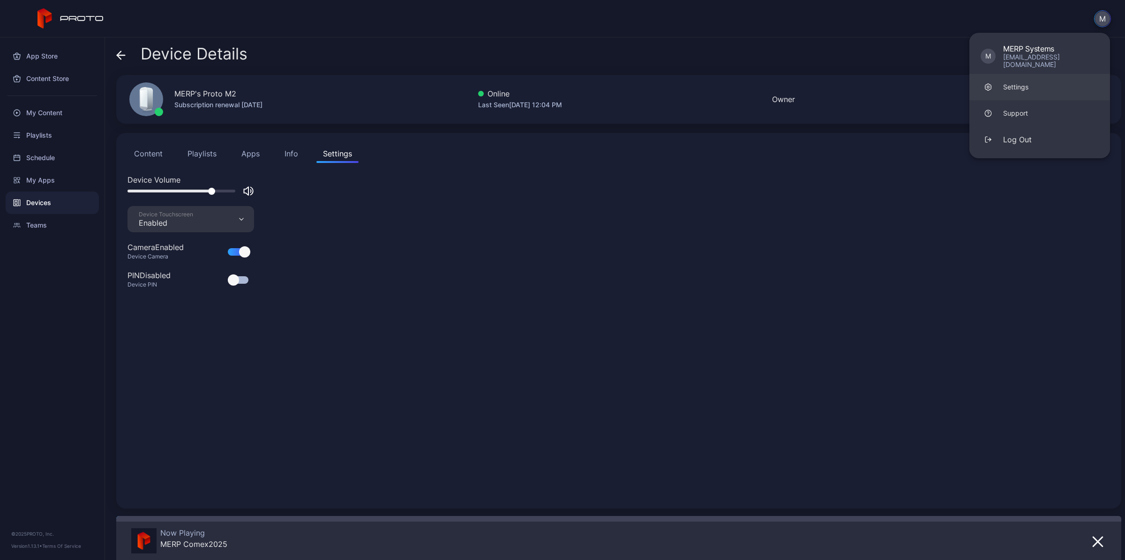
click at [1025, 82] on div "Settings" at bounding box center [1015, 86] width 25 height 9
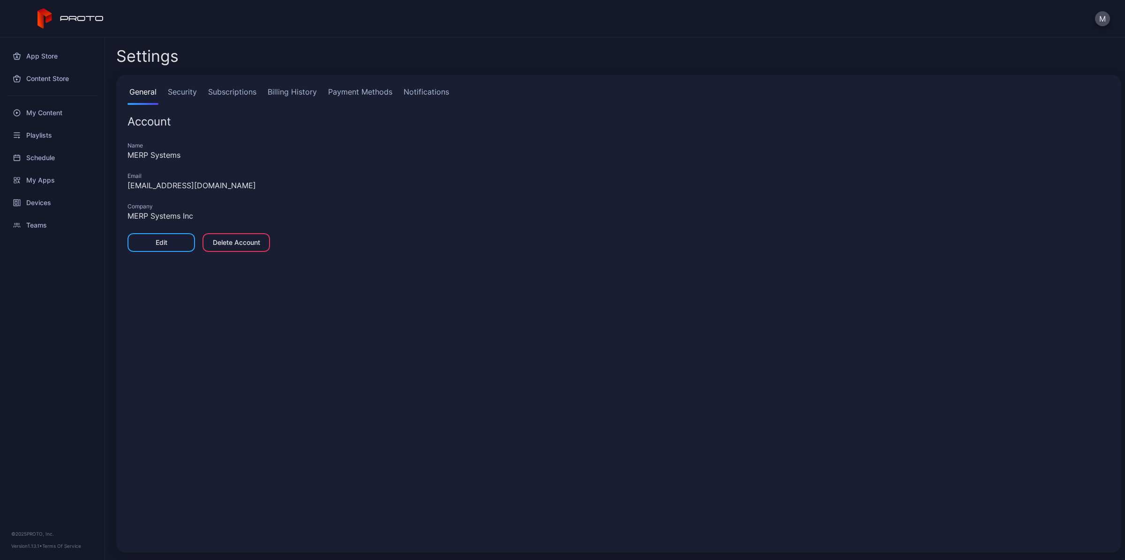
click at [186, 91] on link "Security" at bounding box center [182, 95] width 33 height 19
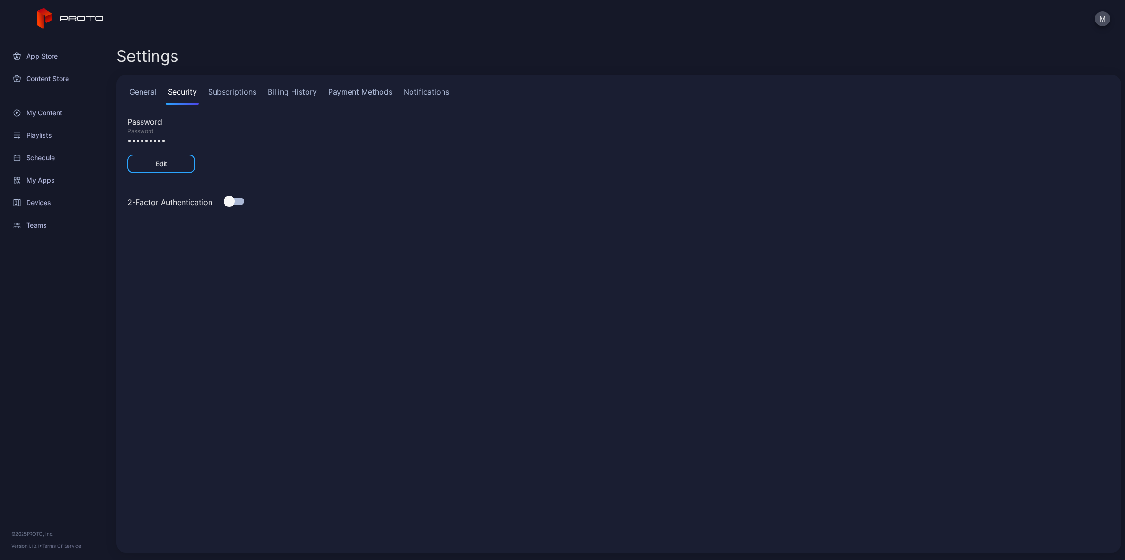
click at [147, 138] on div "•••••••••" at bounding box center [618, 140] width 982 height 11
click at [235, 90] on link "Subscriptions" at bounding box center [232, 95] width 52 height 19
click at [307, 85] on div "General Security Subscriptions Billing History Payment Methods Notifications De…" at bounding box center [618, 314] width 1005 height 478
click at [307, 87] on link "Billing History" at bounding box center [292, 95] width 53 height 19
click at [351, 95] on link "Payment Methods" at bounding box center [360, 95] width 68 height 19
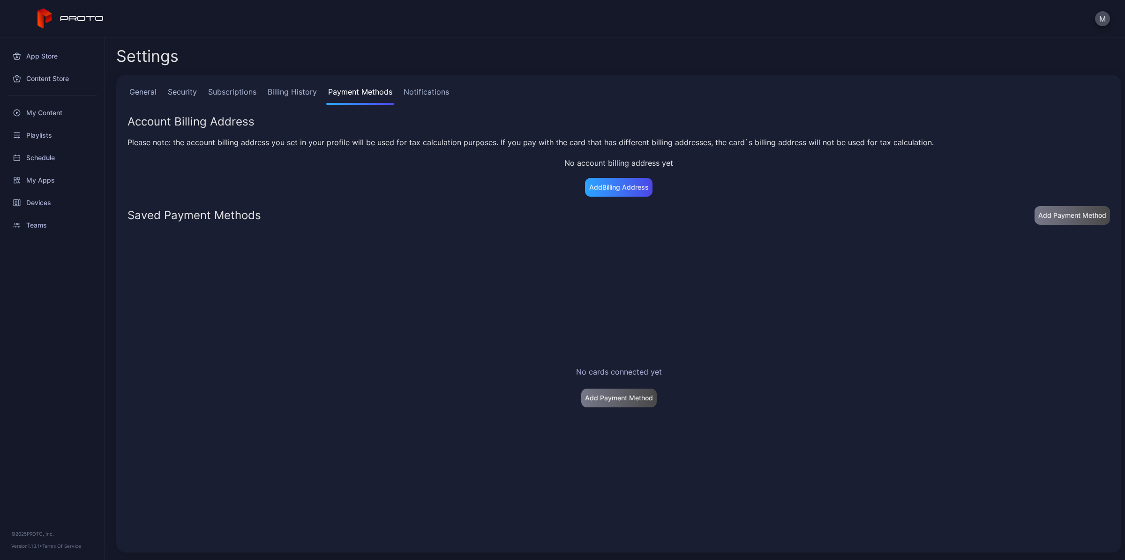
click at [436, 90] on link "Notifications" at bounding box center [426, 95] width 49 height 19
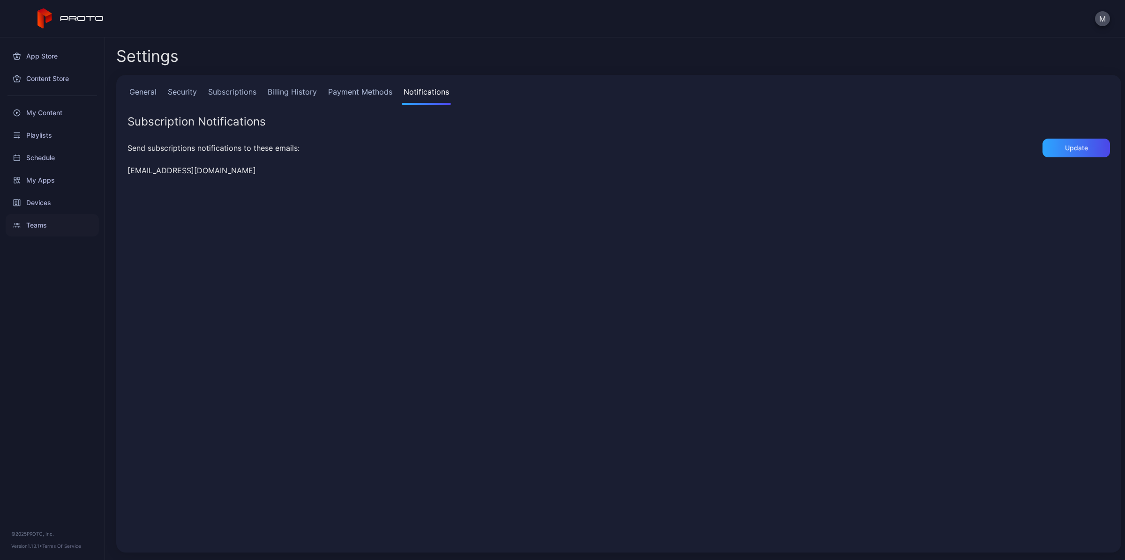
click at [37, 232] on div "Teams" at bounding box center [52, 225] width 93 height 22
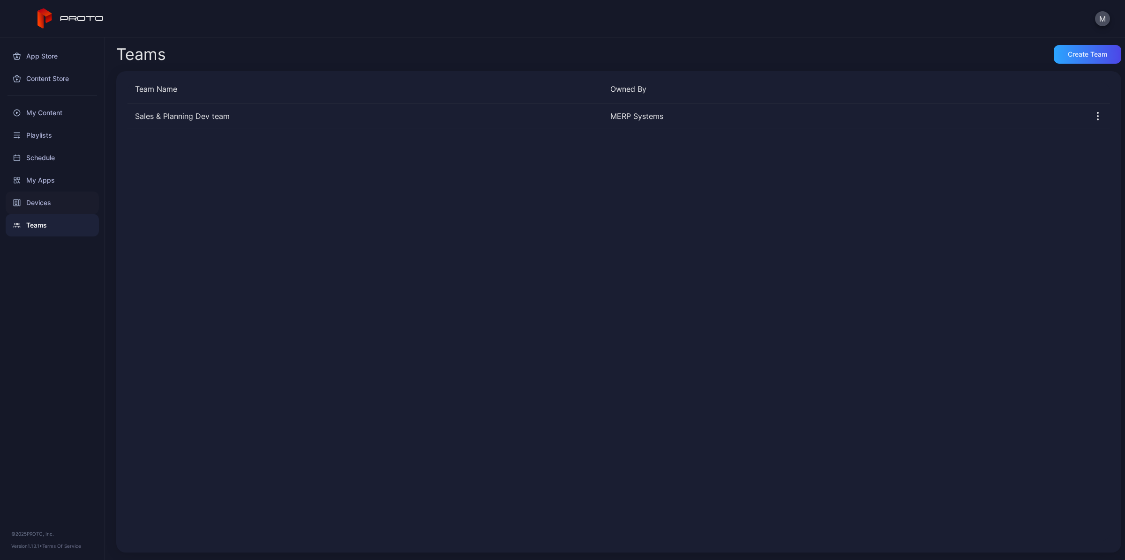
click at [48, 209] on div "Devices" at bounding box center [52, 203] width 93 height 22
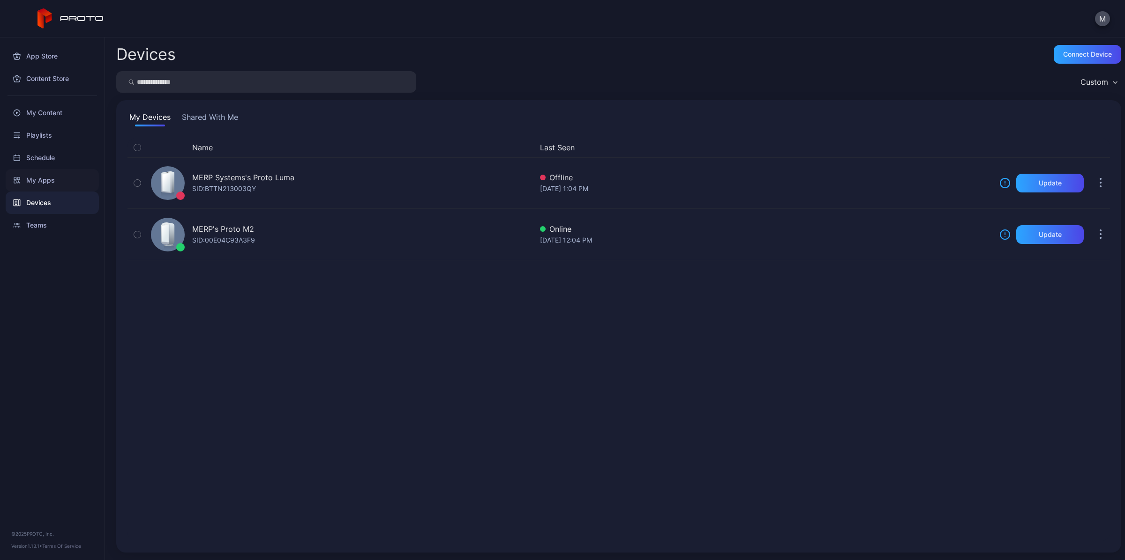
click at [52, 188] on div "My Apps" at bounding box center [52, 180] width 93 height 22
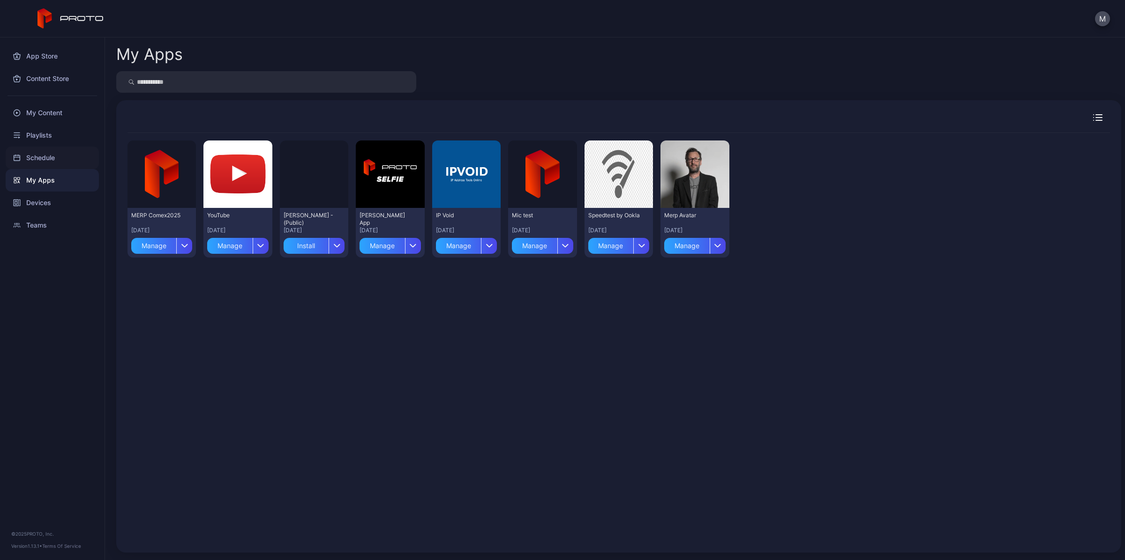
click at [65, 156] on div "Schedule" at bounding box center [52, 158] width 93 height 22
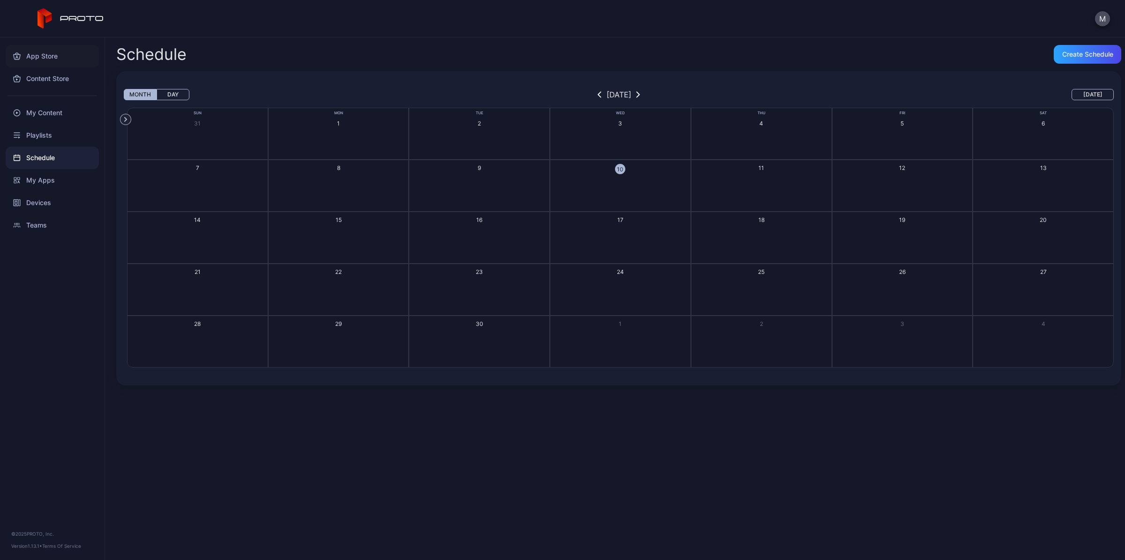
click at [62, 61] on div "App Store" at bounding box center [52, 56] width 93 height 22
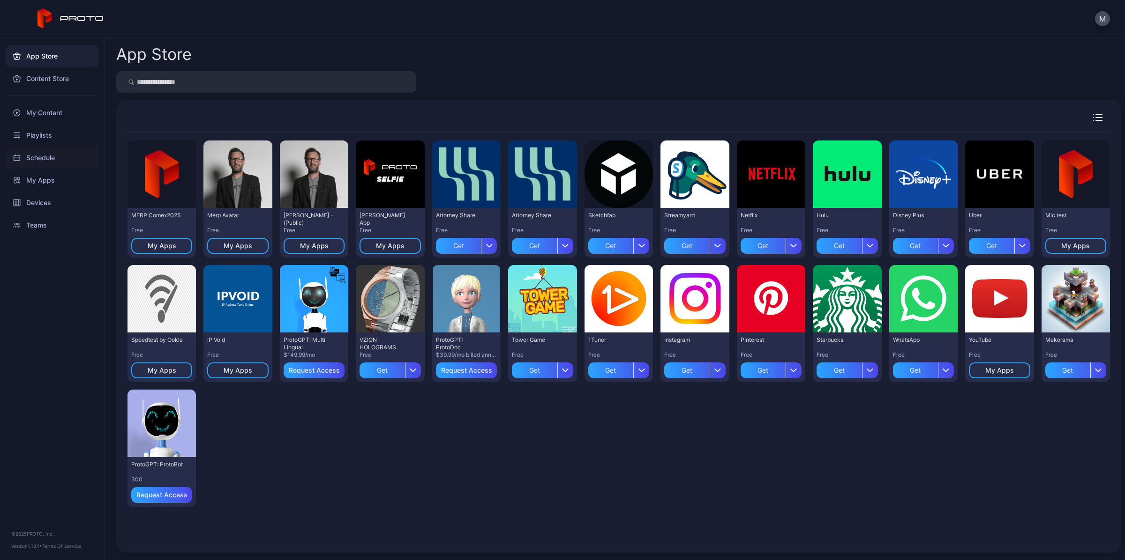
click at [69, 163] on div "Schedule" at bounding box center [52, 158] width 93 height 22
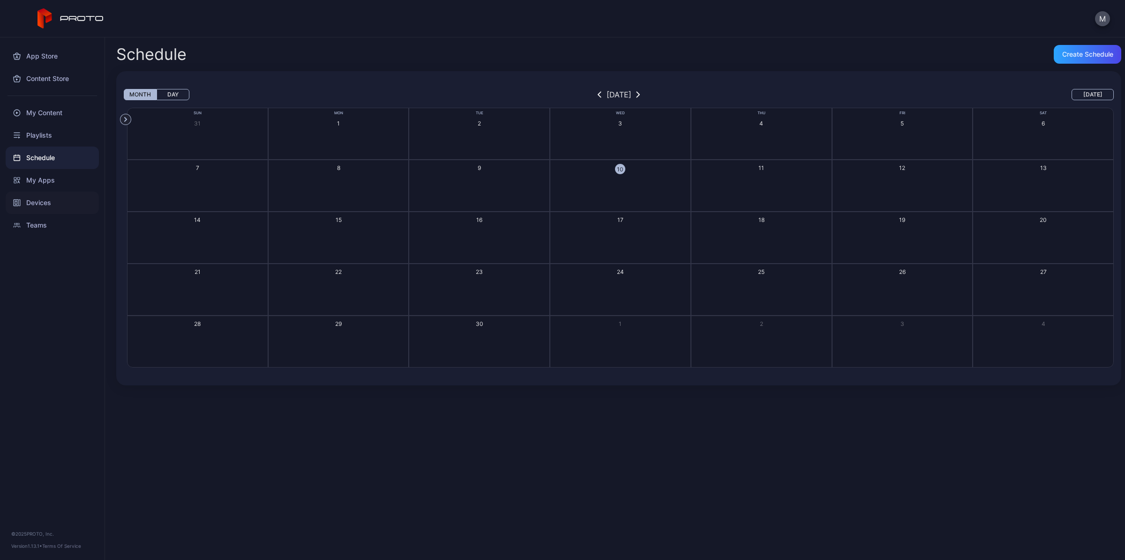
click at [53, 200] on div "Devices" at bounding box center [52, 203] width 93 height 22
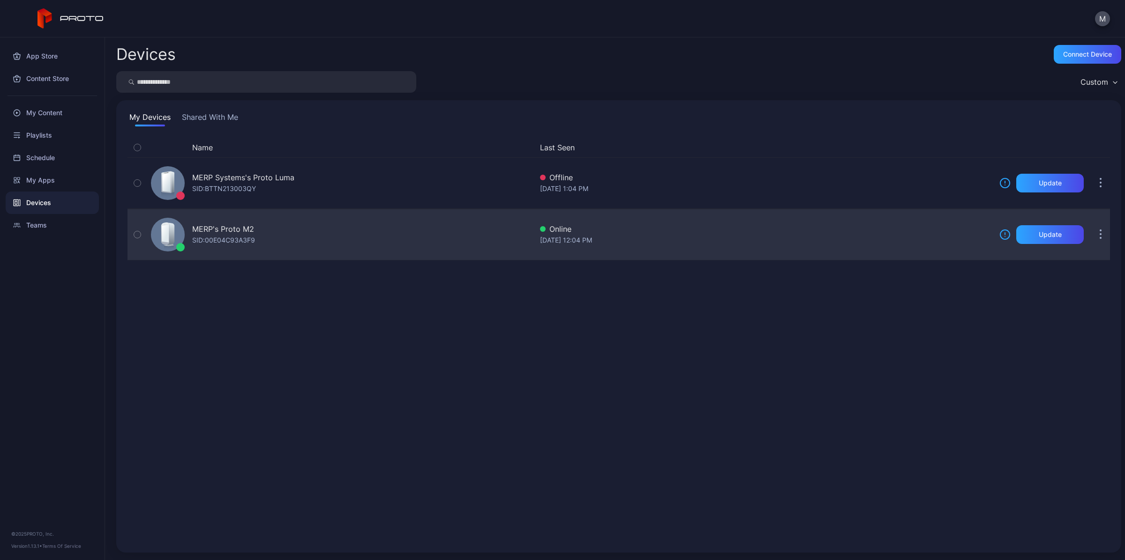
click at [1093, 233] on button "button" at bounding box center [1100, 234] width 19 height 19
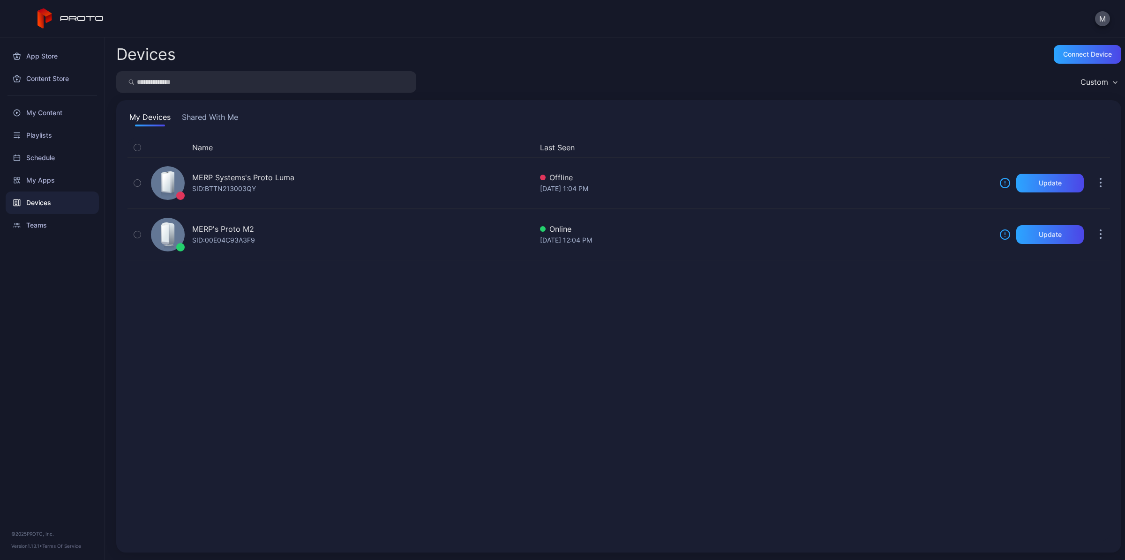
click at [949, 439] on div "Name Last Seen MERP Systems's Proto [PERSON_NAME]: BTTN213003QY Offline [DATE] …" at bounding box center [618, 340] width 982 height 404
click at [994, 81] on div "Custom" at bounding box center [618, 82] width 1005 height 22
